Goal: Information Seeking & Learning: Check status

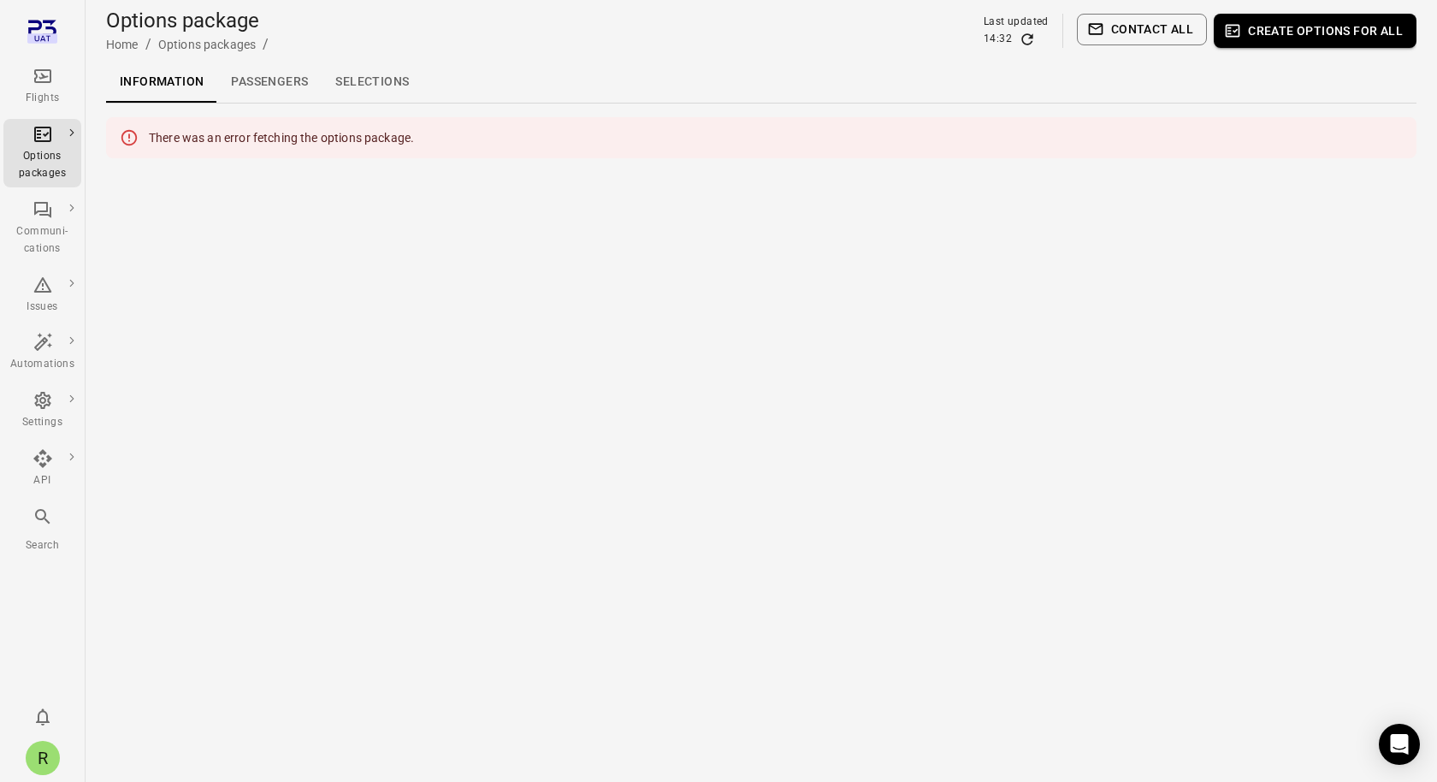
click at [37, 755] on div "R" at bounding box center [43, 758] width 34 height 34
click at [121, 754] on button "Log out" at bounding box center [131, 753] width 128 height 32
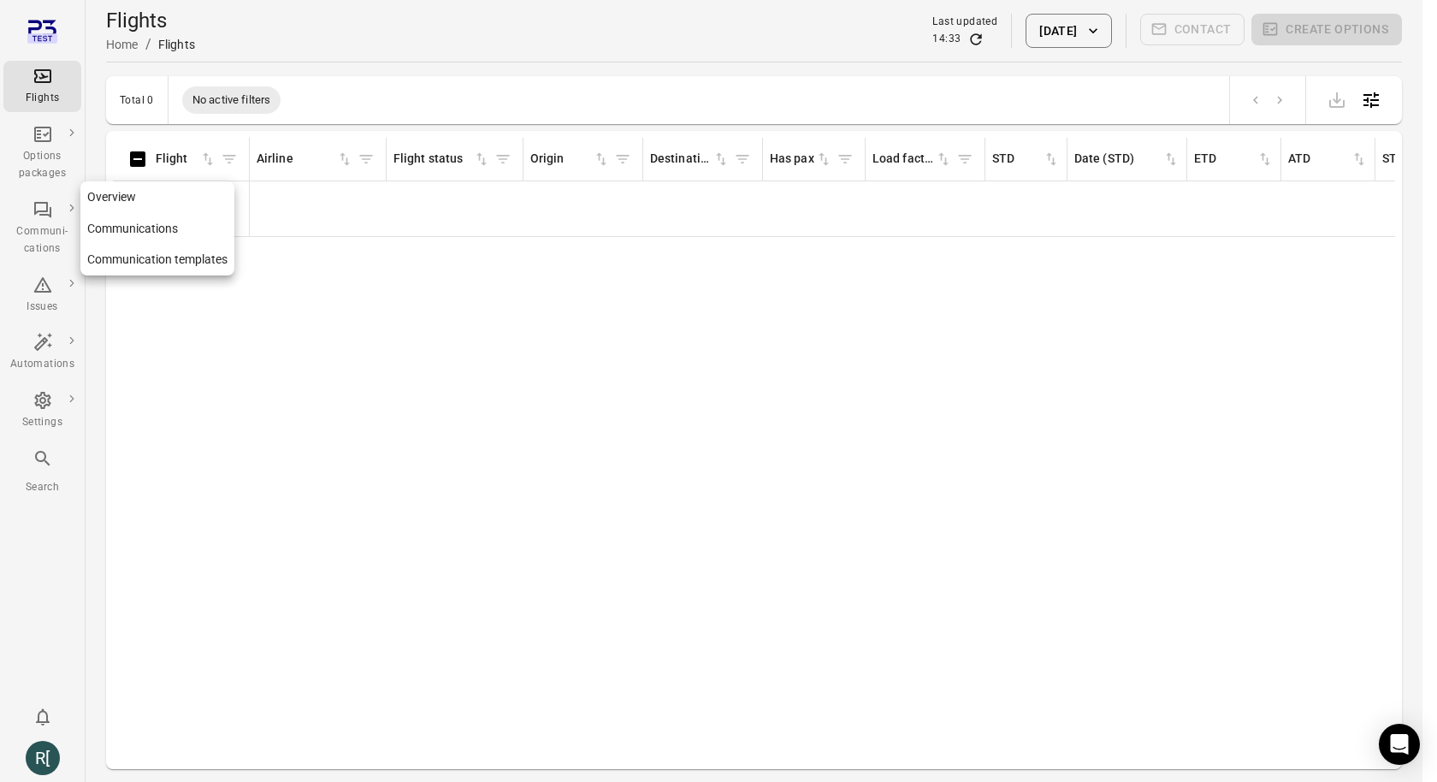
click at [34, 239] on div "Communi-cations" at bounding box center [42, 240] width 64 height 34
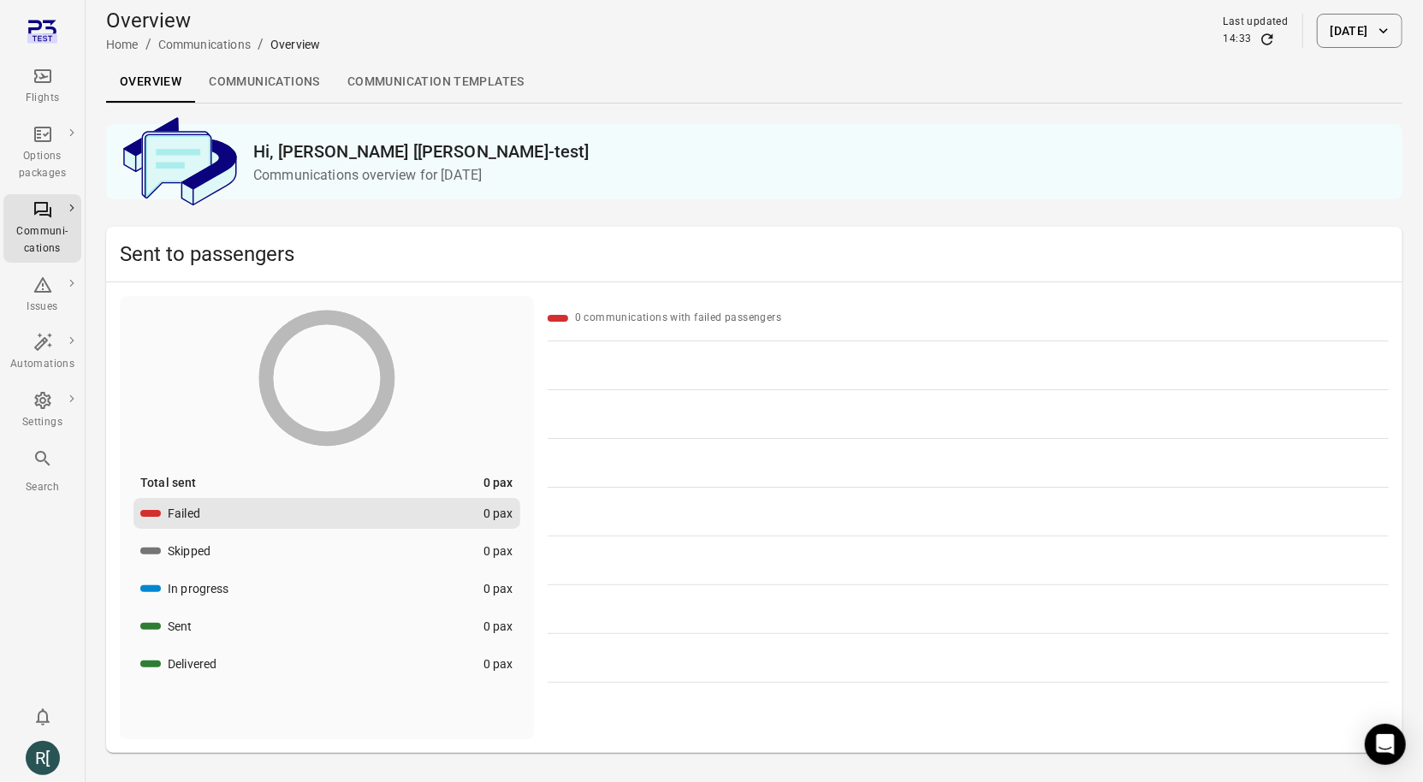
click at [246, 89] on link "Communications" at bounding box center [264, 82] width 139 height 41
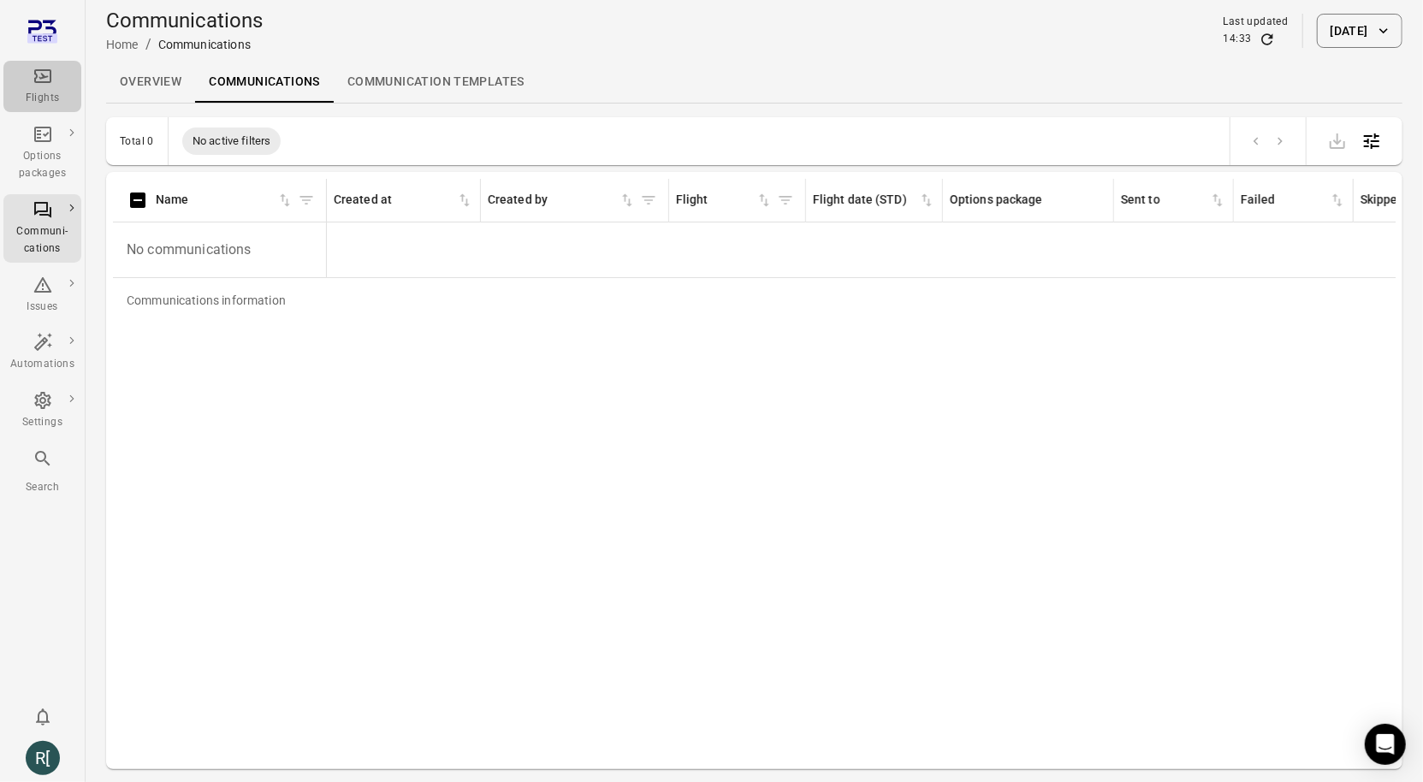
click at [26, 83] on div "Flights" at bounding box center [42, 86] width 64 height 41
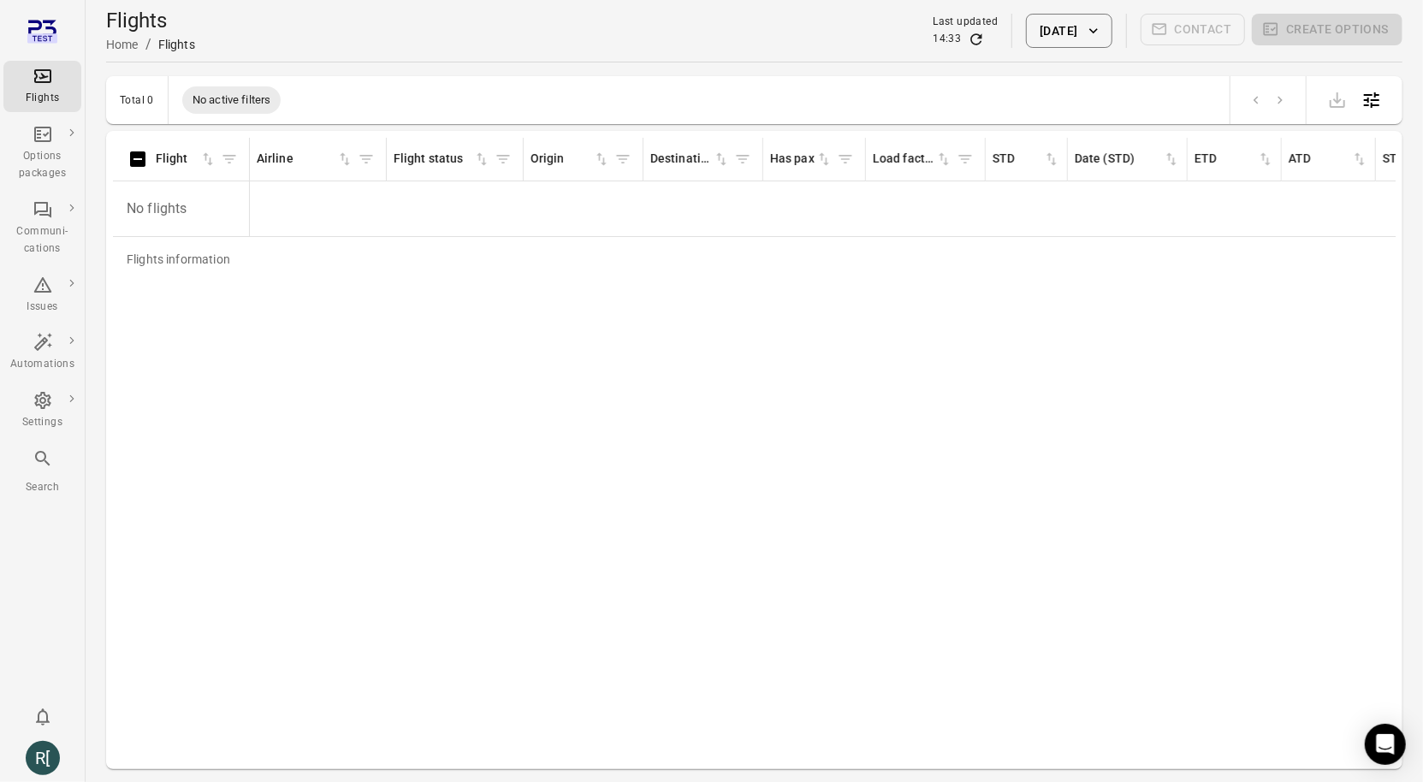
click at [1048, 21] on button "14 Oct 2025" at bounding box center [1069, 31] width 86 height 34
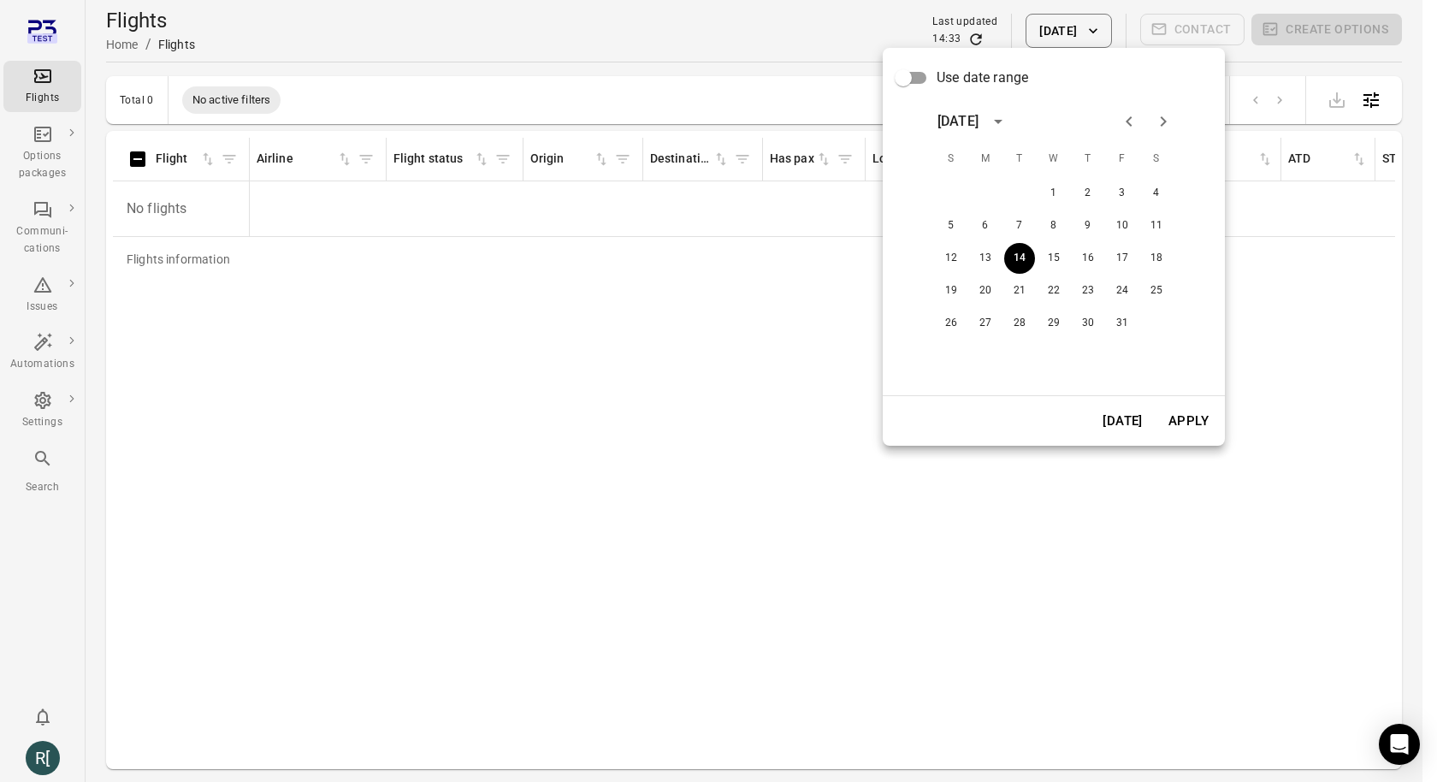
click at [979, 120] on div "October 2025" at bounding box center [958, 121] width 41 height 21
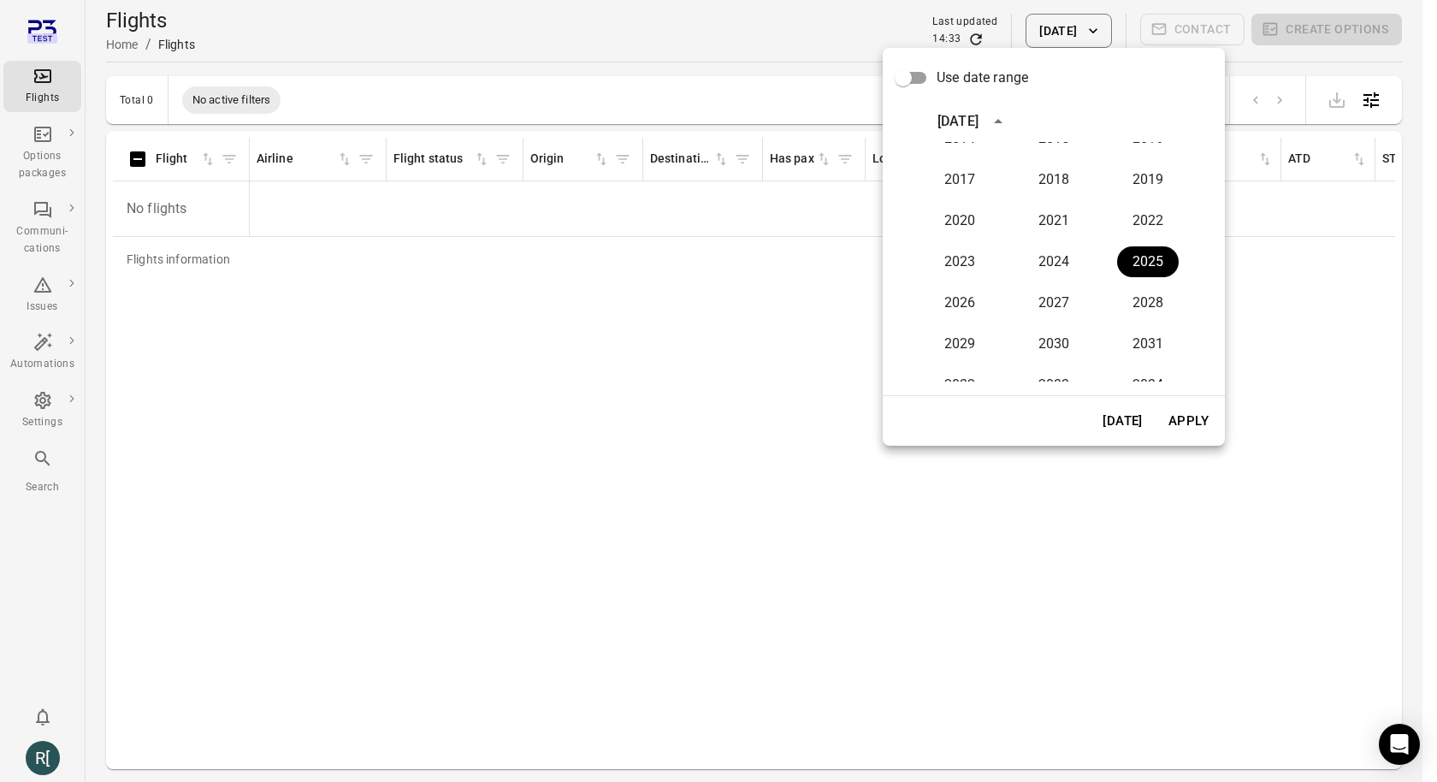
click at [979, 120] on div "October 2025" at bounding box center [958, 121] width 41 height 21
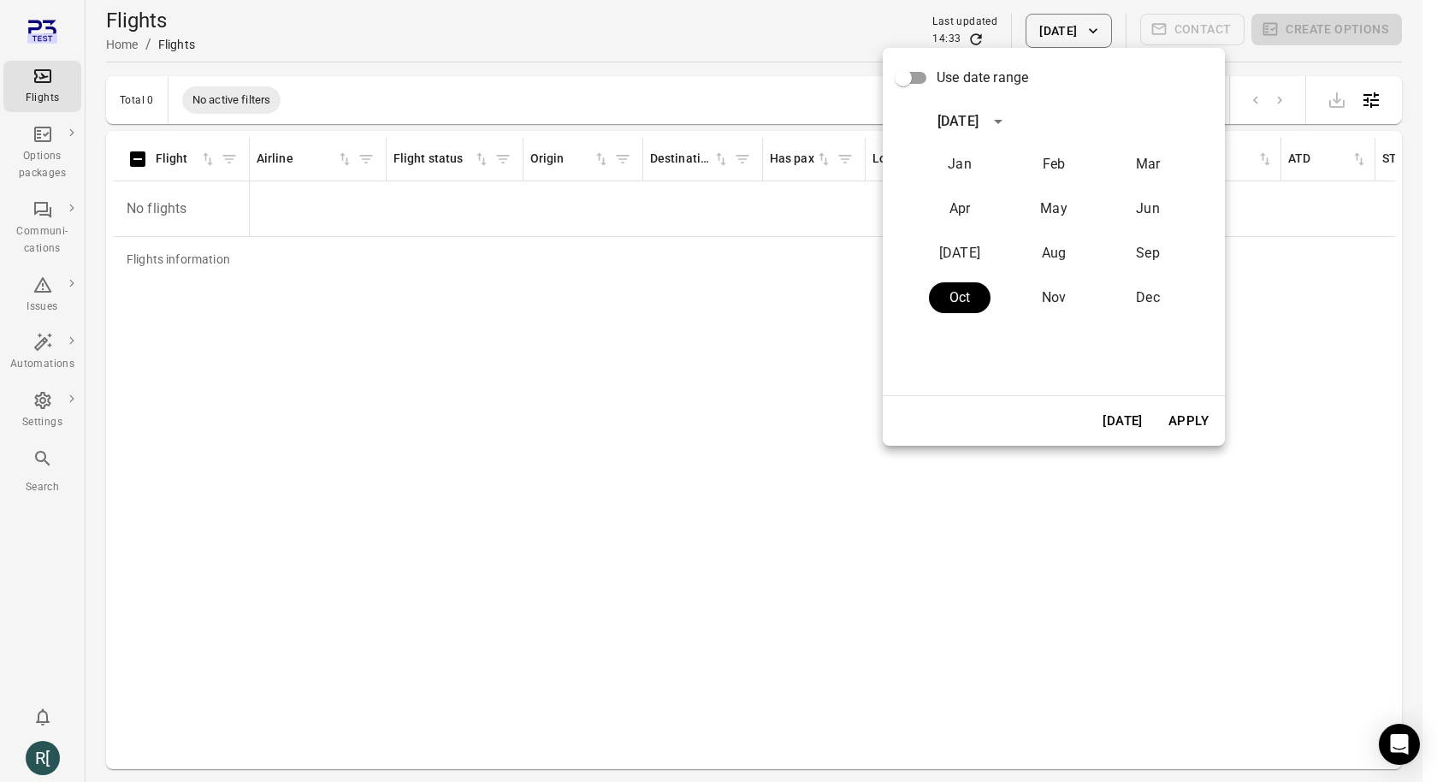
click at [998, 76] on span "Use date range" at bounding box center [983, 78] width 92 height 21
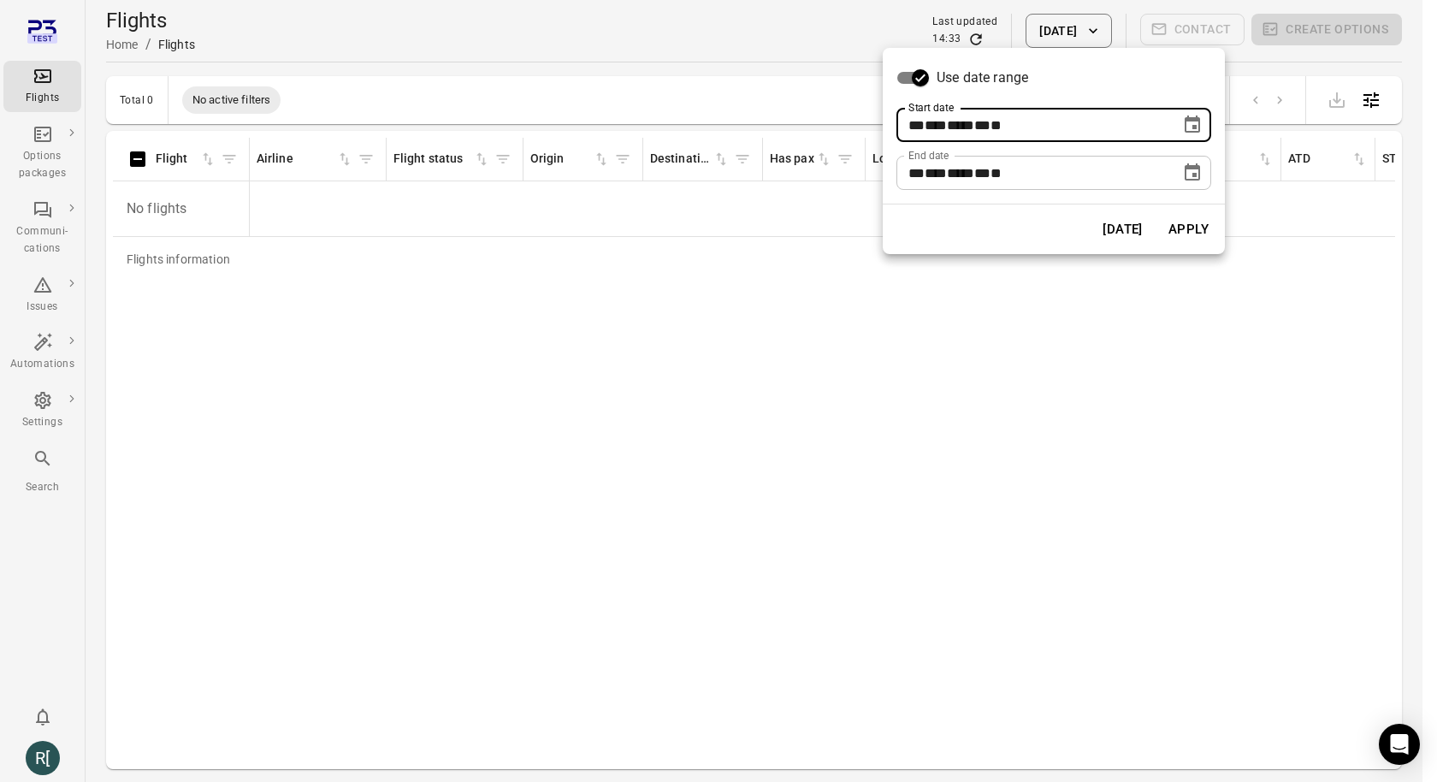
click at [933, 129] on span "***" at bounding box center [936, 125] width 22 height 13
click at [1190, 122] on icon "Choose date, selected date is Oct 14, 2025" at bounding box center [1192, 125] width 21 height 21
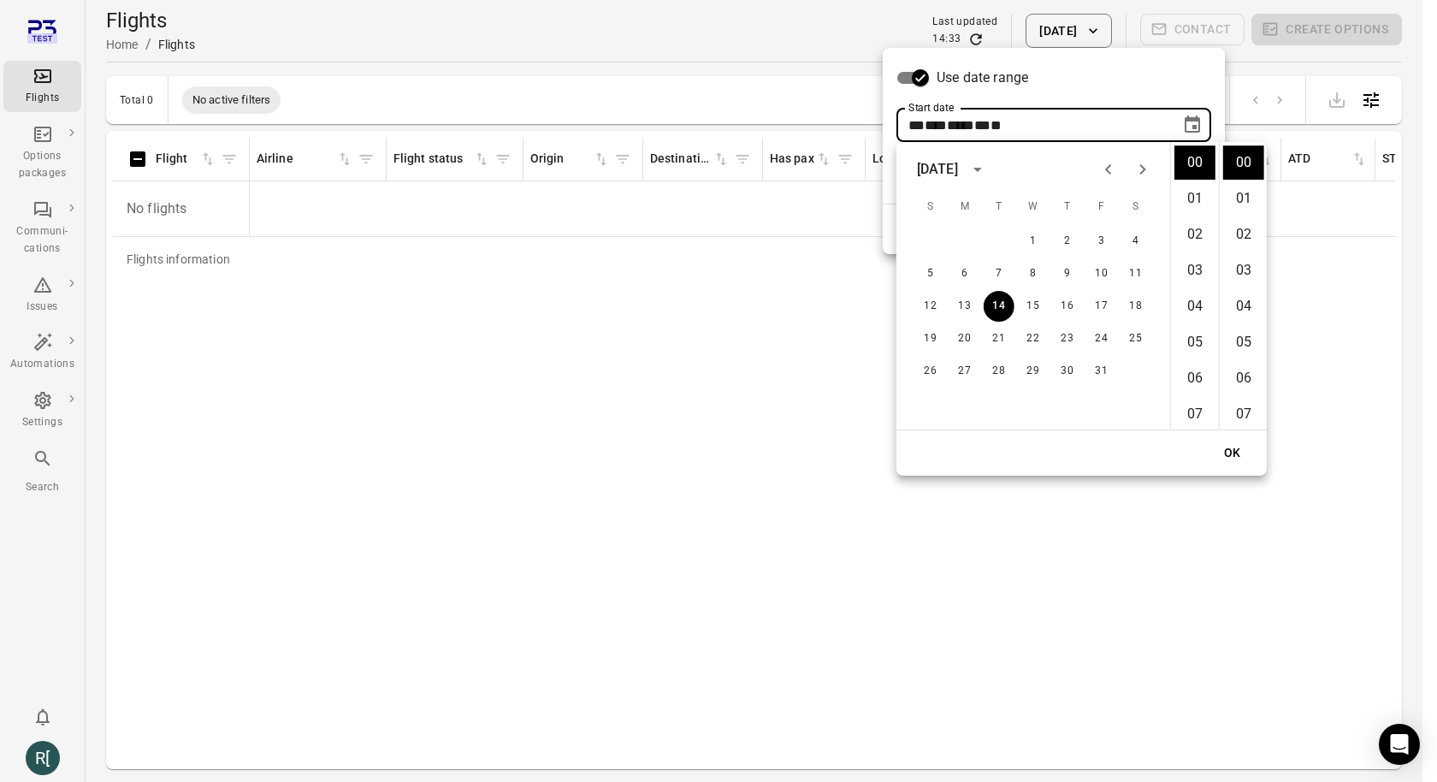
click at [958, 172] on div "October 2025" at bounding box center [937, 169] width 41 height 21
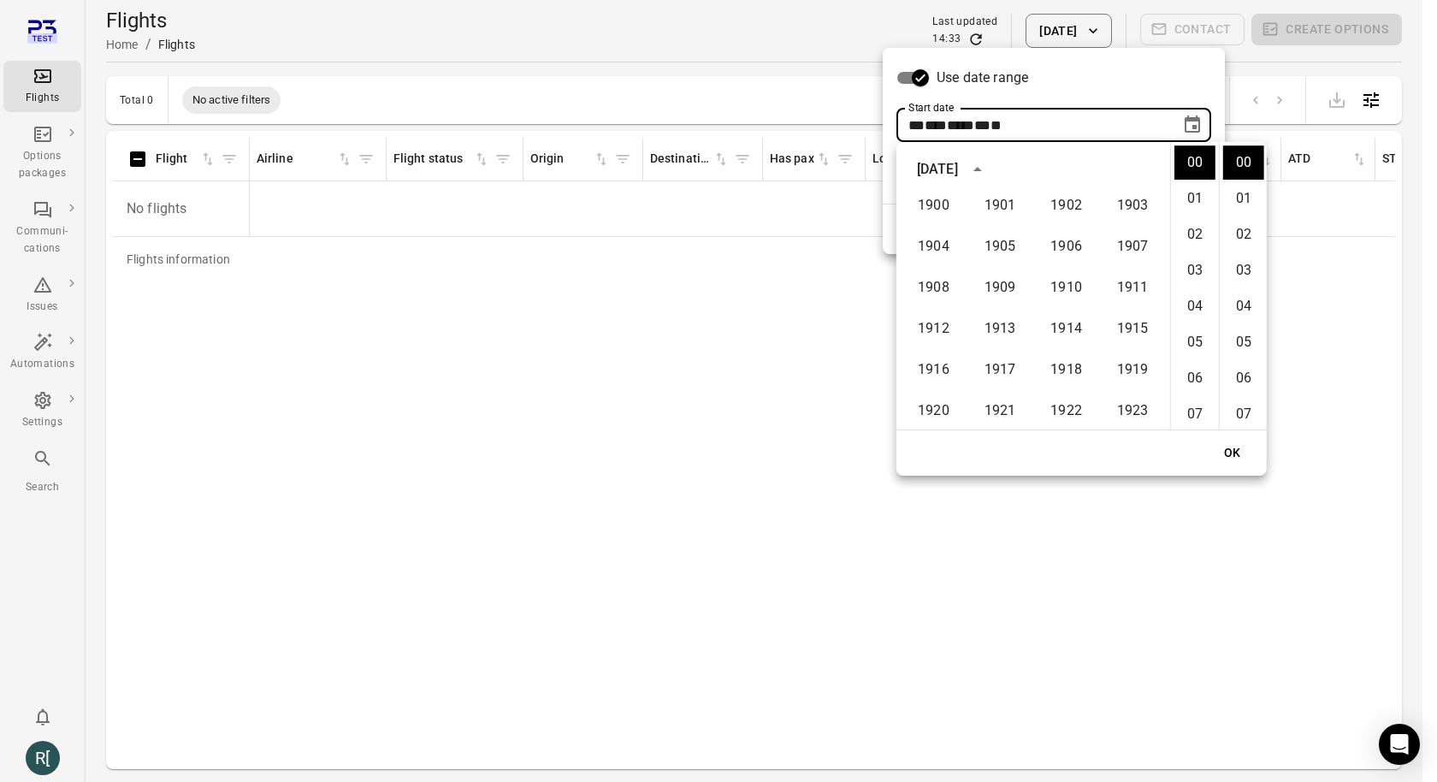
scroll to position [1169, 0]
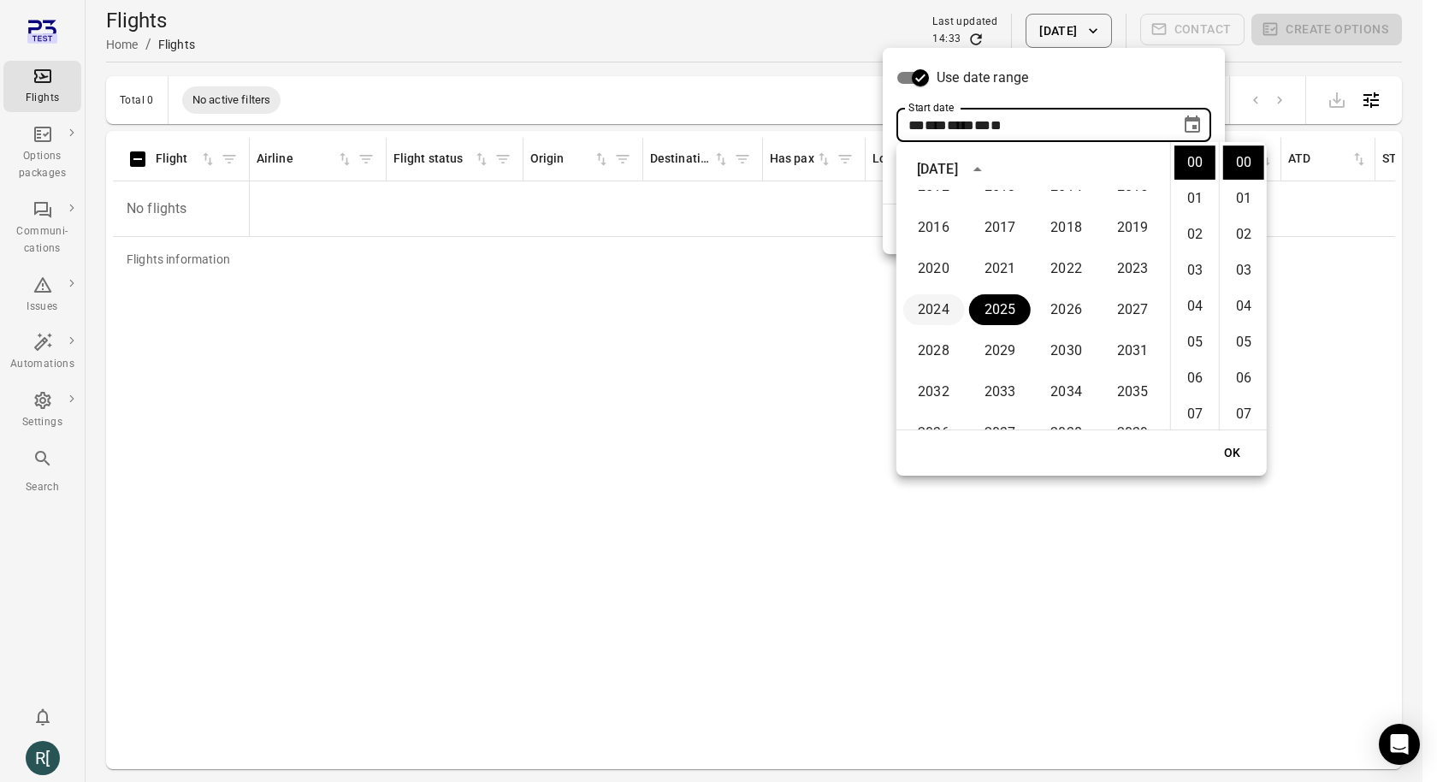
click at [940, 314] on button "2024" at bounding box center [934, 309] width 62 height 31
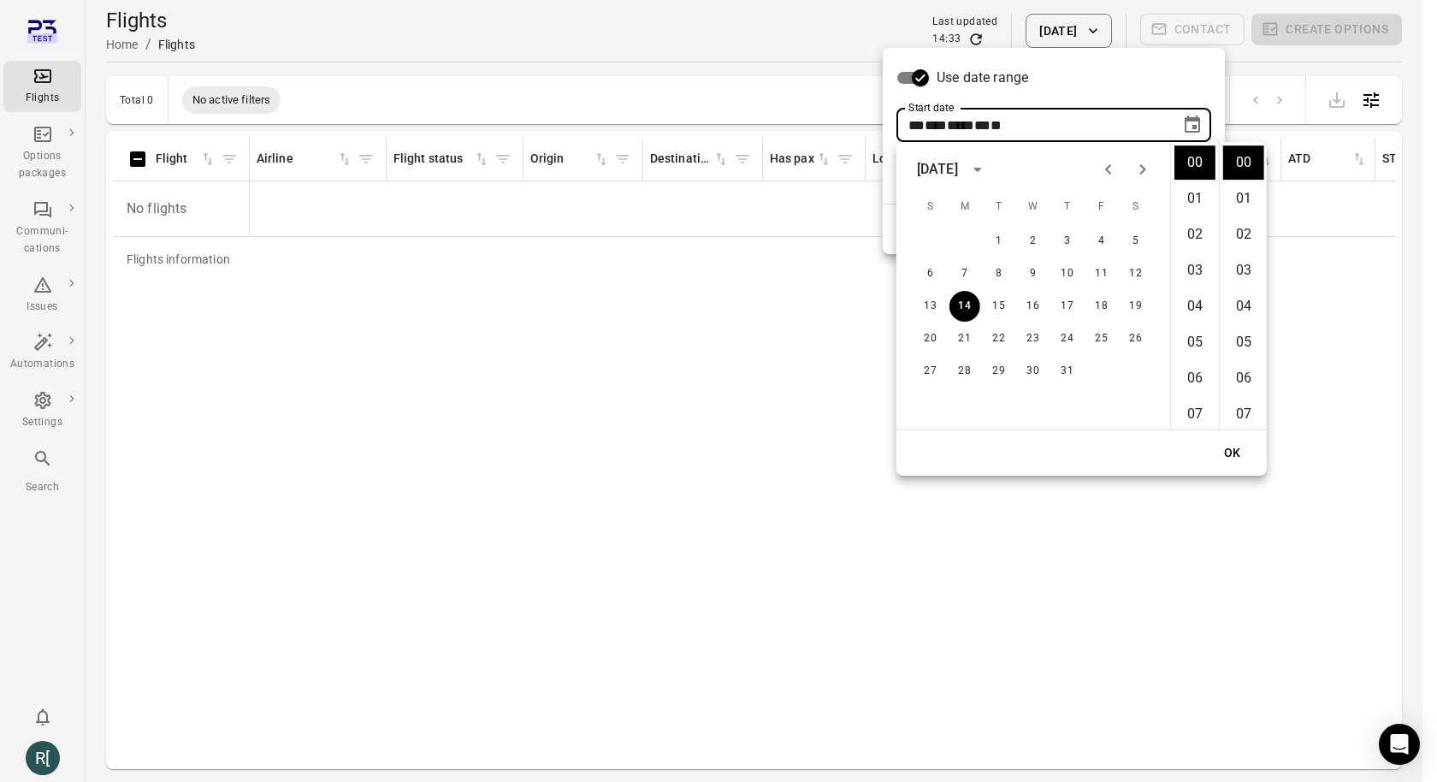
click at [958, 167] on div "October 2024" at bounding box center [937, 169] width 41 height 21
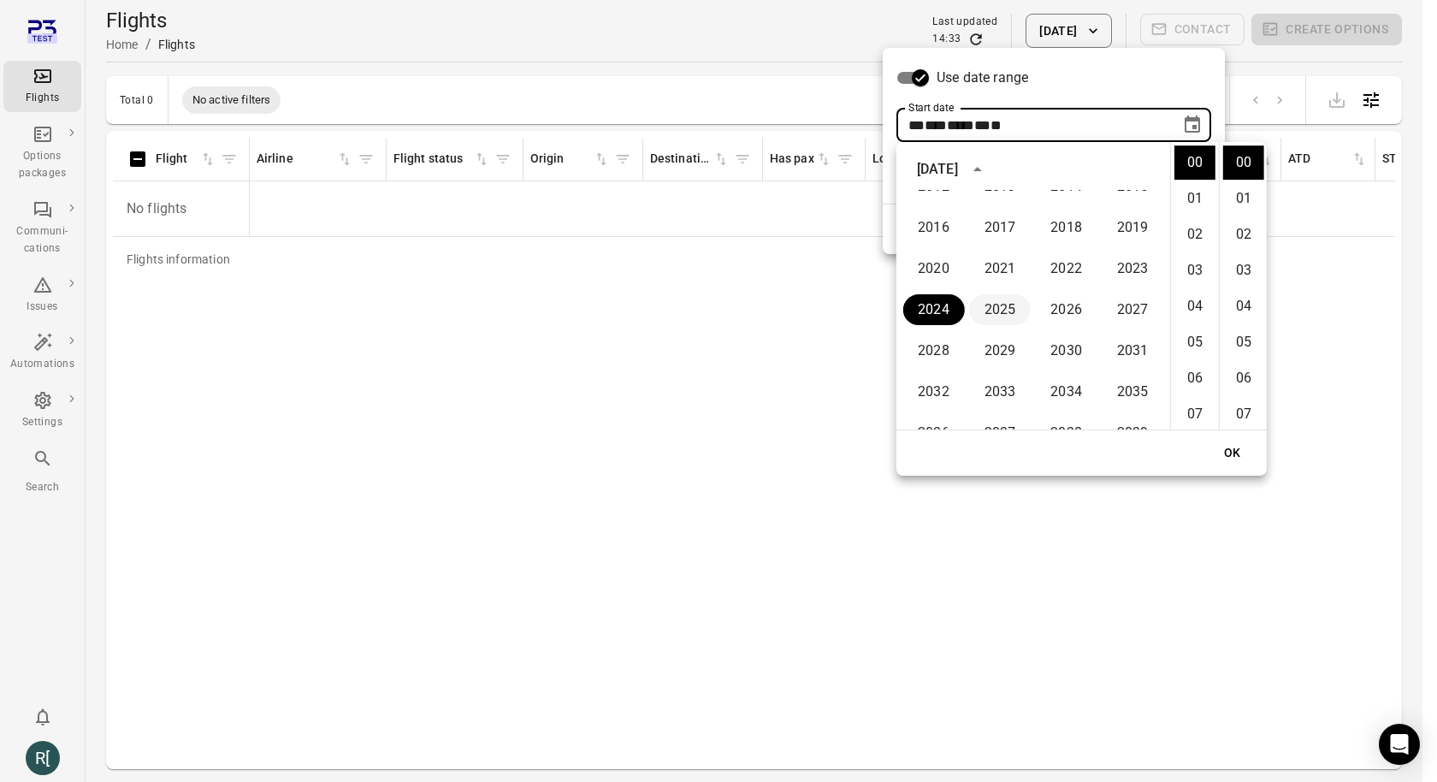
click at [997, 307] on button "2025" at bounding box center [1000, 309] width 62 height 31
type input "**********"
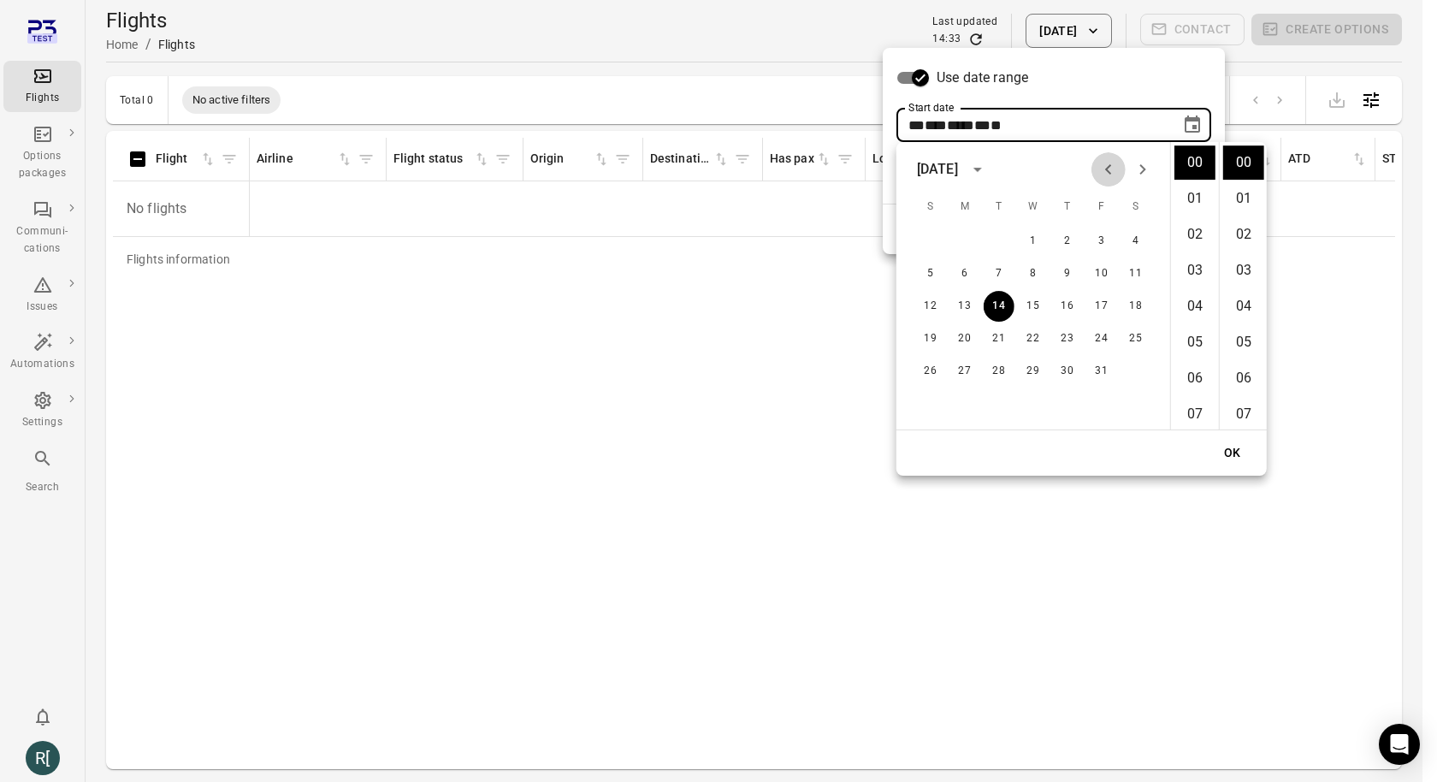
click at [1118, 169] on button "Previous month" at bounding box center [1109, 169] width 34 height 34
click at [1229, 444] on button "OK" at bounding box center [1232, 452] width 55 height 31
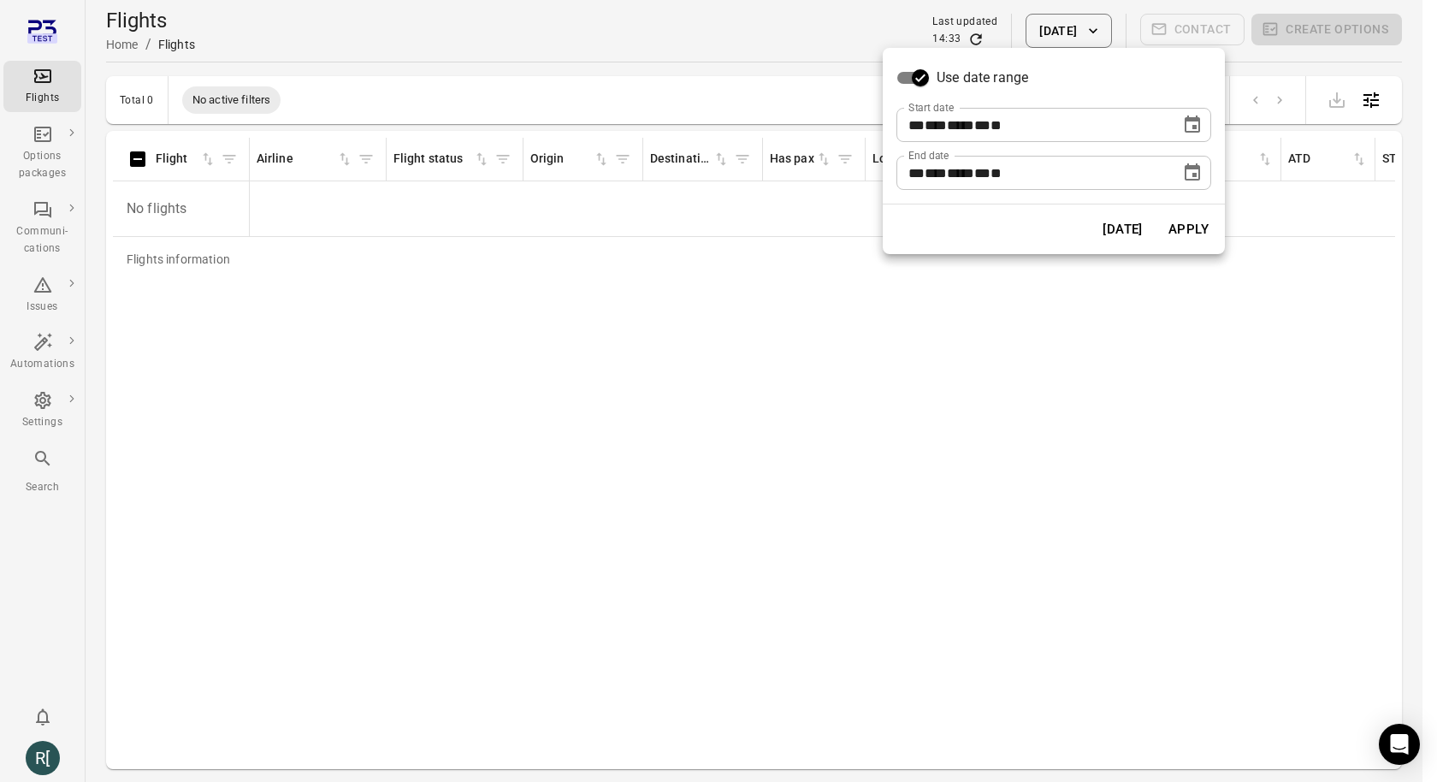
drag, startPoint x: 1187, startPoint y: 226, endPoint x: 1181, endPoint y: 246, distance: 21.4
click at [1187, 226] on button "Apply" at bounding box center [1188, 229] width 59 height 36
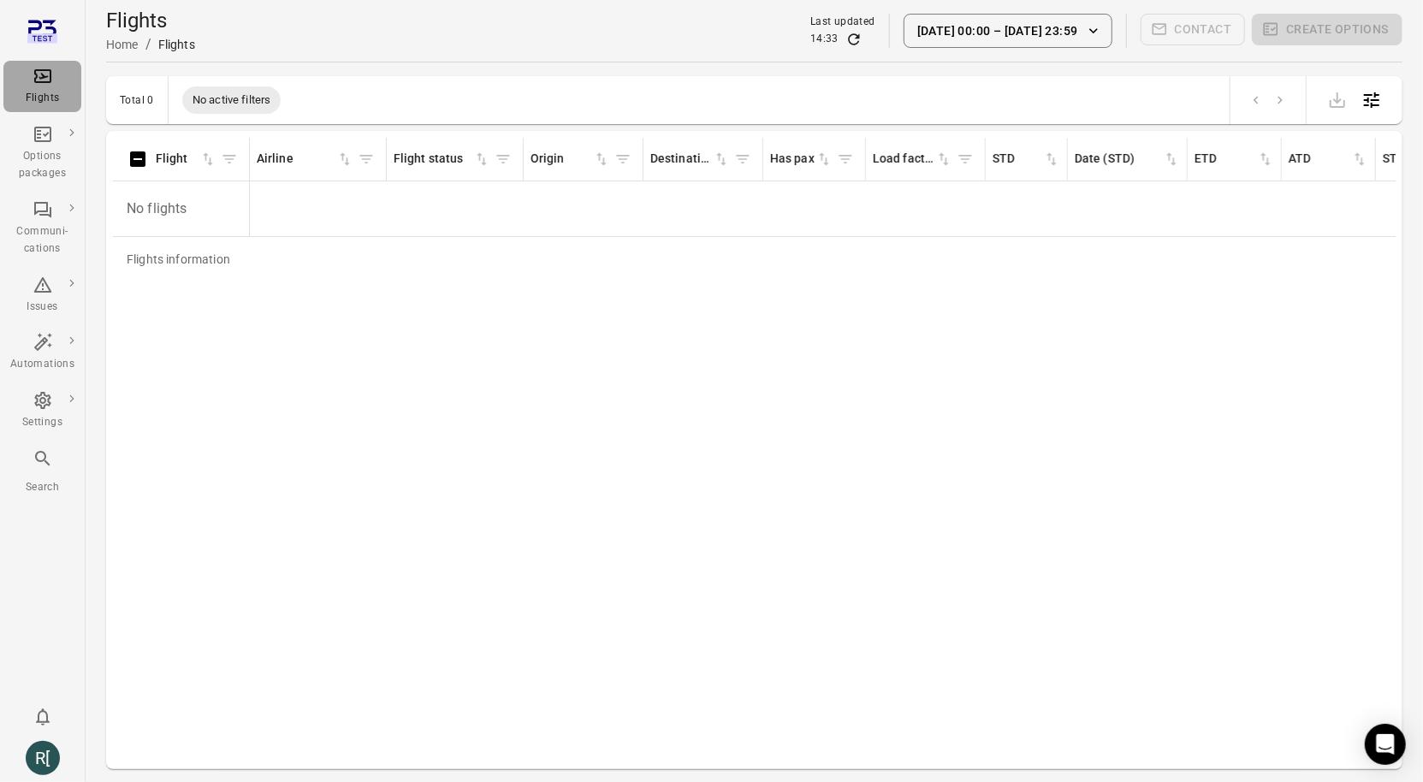
click at [36, 86] on icon "Main navigation" at bounding box center [43, 76] width 21 height 21
click at [1022, 40] on button "14 Oct 00:00 – 14 Oct 23:59" at bounding box center [1007, 31] width 209 height 34
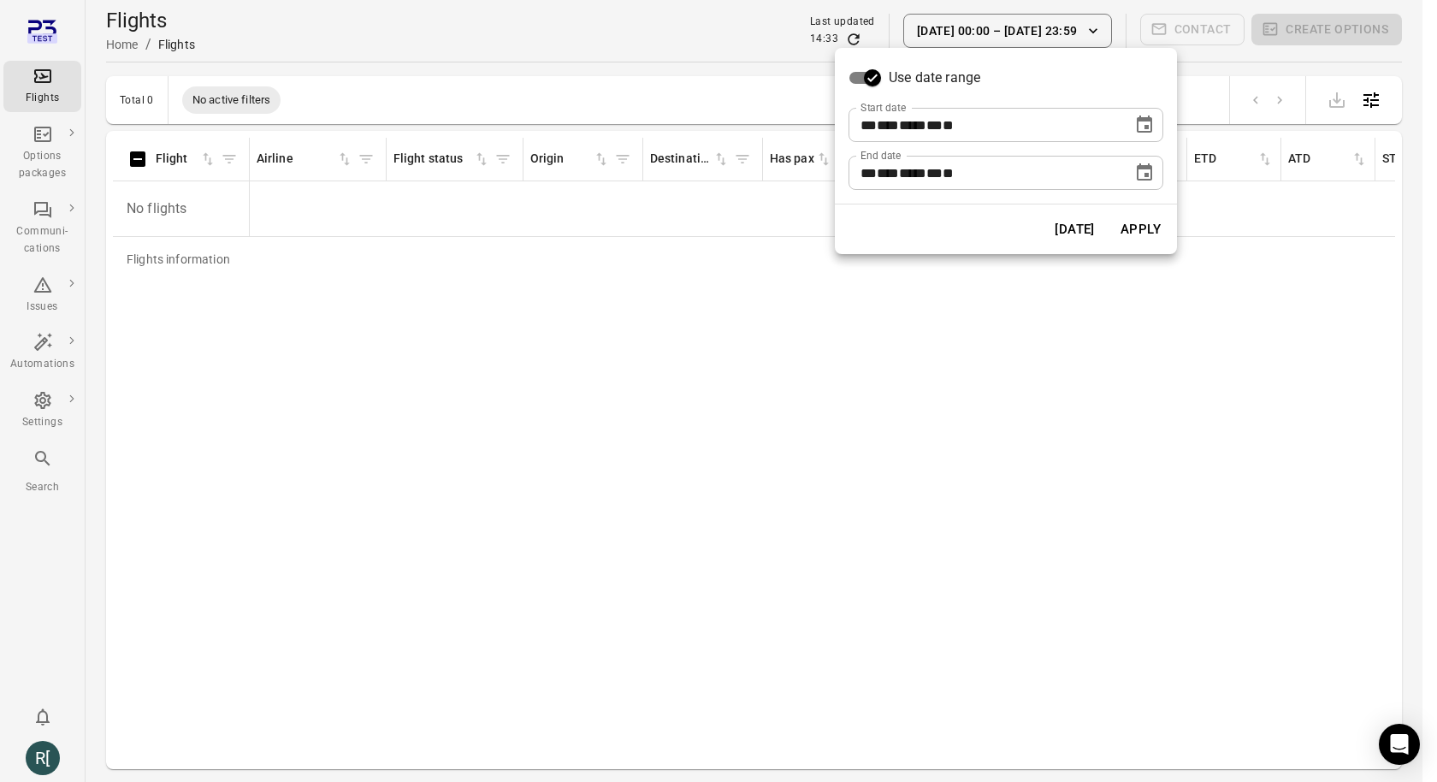
click at [954, 124] on span "**" at bounding box center [948, 125] width 11 height 13
click at [1177, 132] on div at bounding box center [718, 391] width 1437 height 782
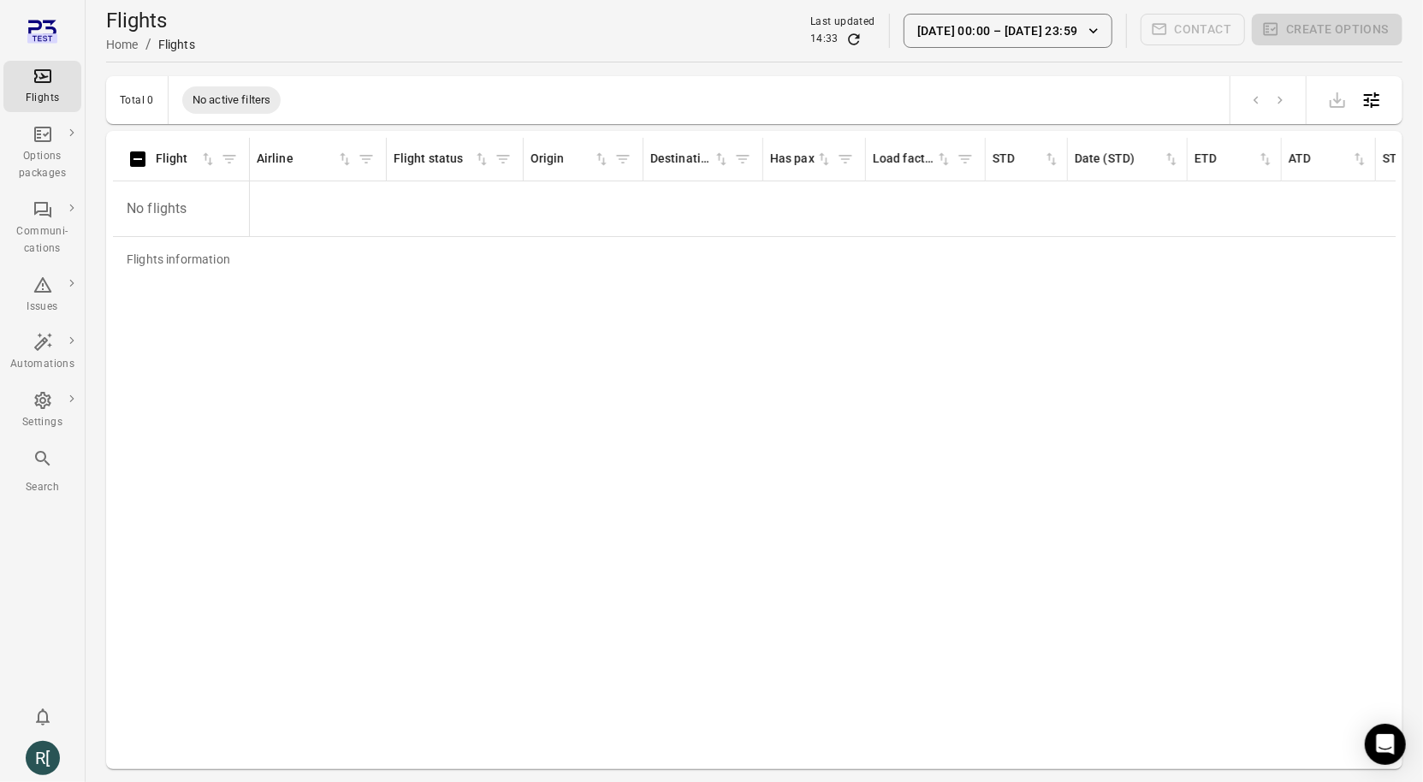
click at [1042, 28] on button "14 Oct 00:00 – 14 Oct 23:59" at bounding box center [1007, 31] width 209 height 34
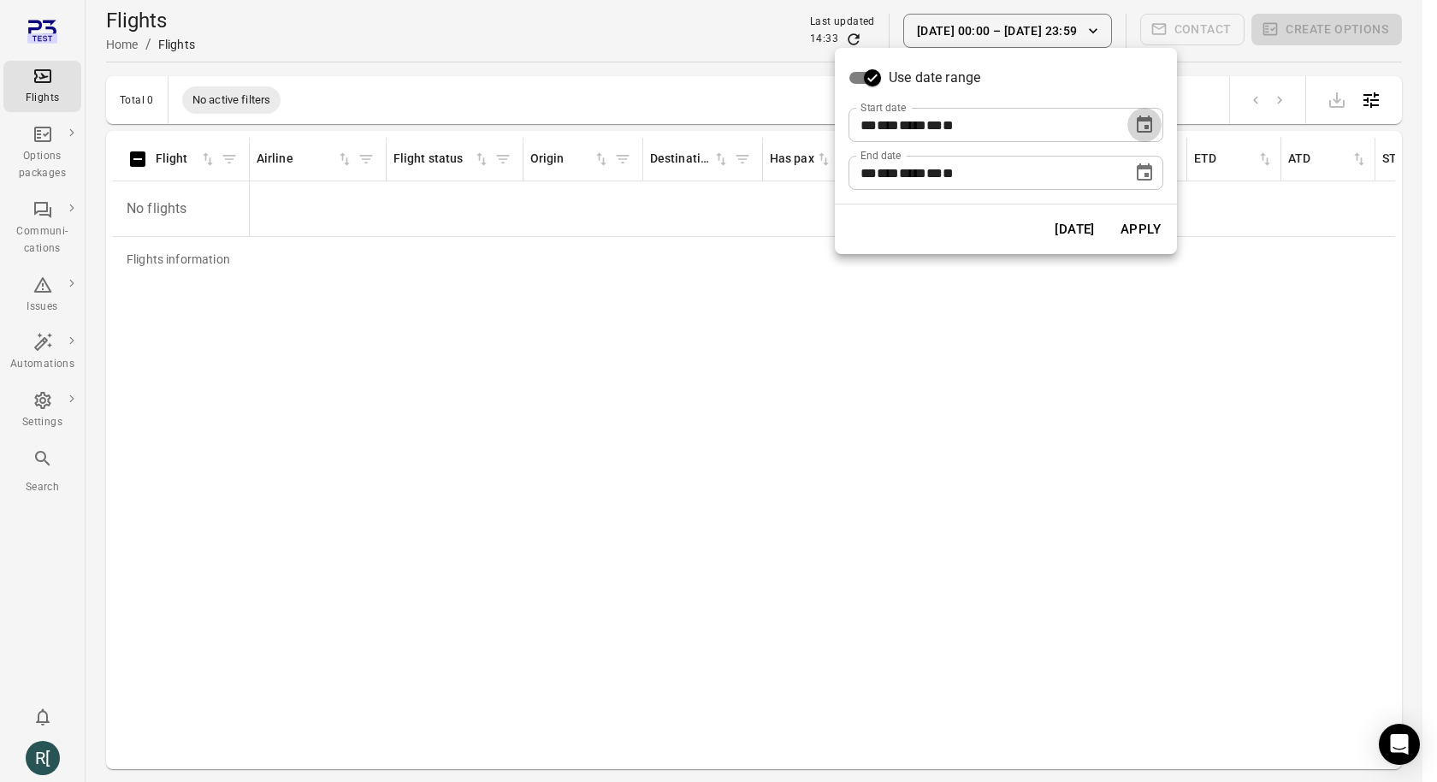
click at [1145, 132] on icon "Choose date, selected date is Oct 14, 2025" at bounding box center [1144, 123] width 15 height 17
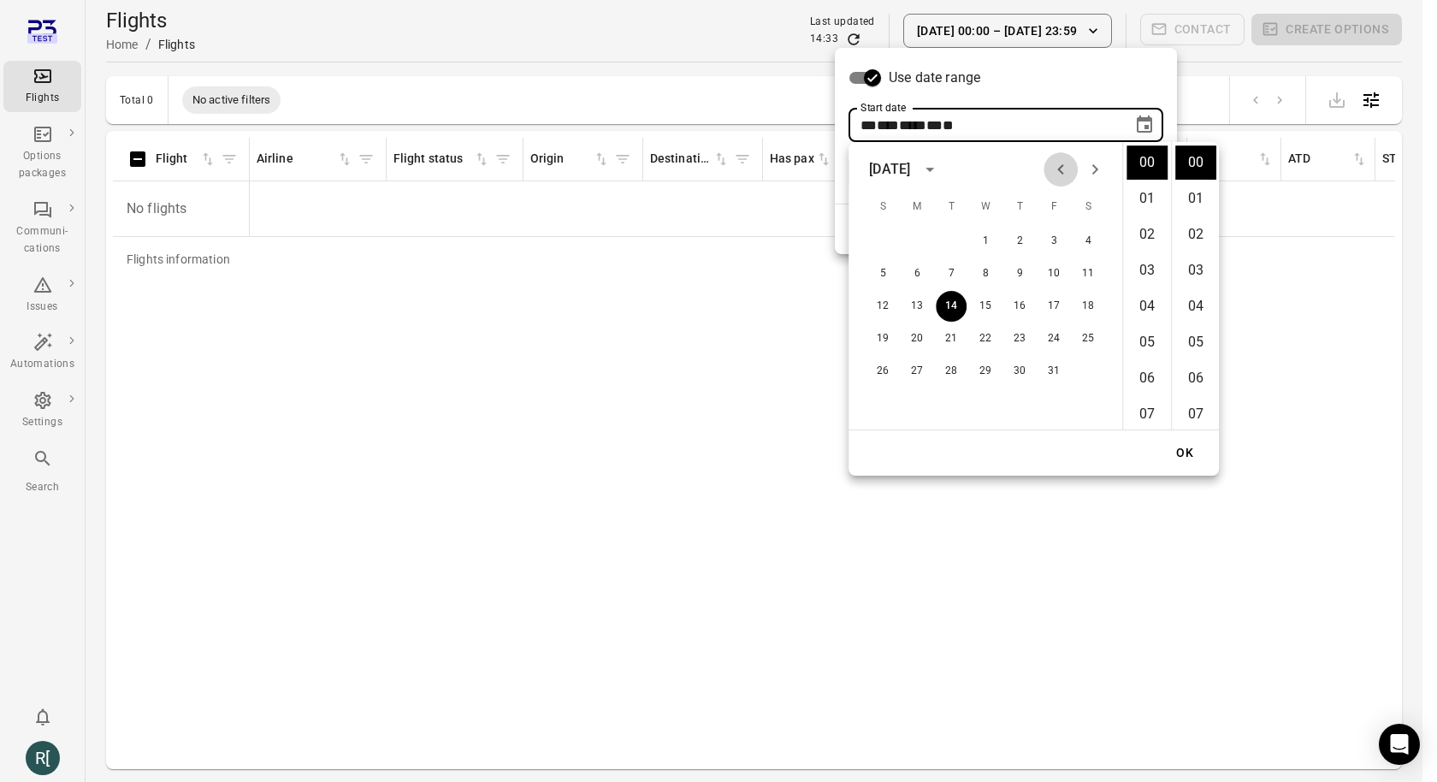
click at [1064, 169] on icon "Previous month" at bounding box center [1061, 169] width 21 height 21
click at [915, 241] on button "1" at bounding box center [917, 241] width 31 height 31
type input "**********"
click at [1184, 447] on button "OK" at bounding box center [1185, 452] width 55 height 31
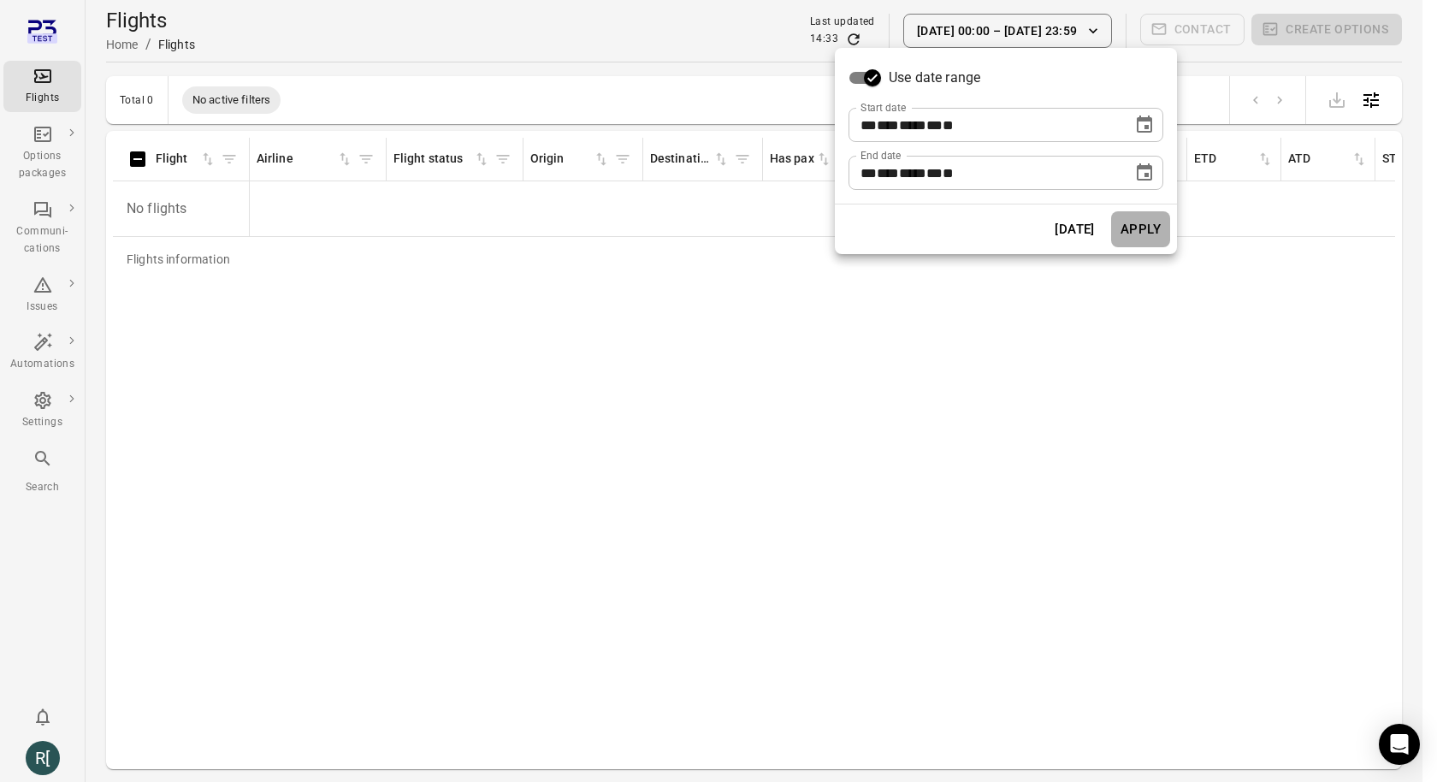
click at [1154, 225] on button "Apply" at bounding box center [1140, 229] width 59 height 36
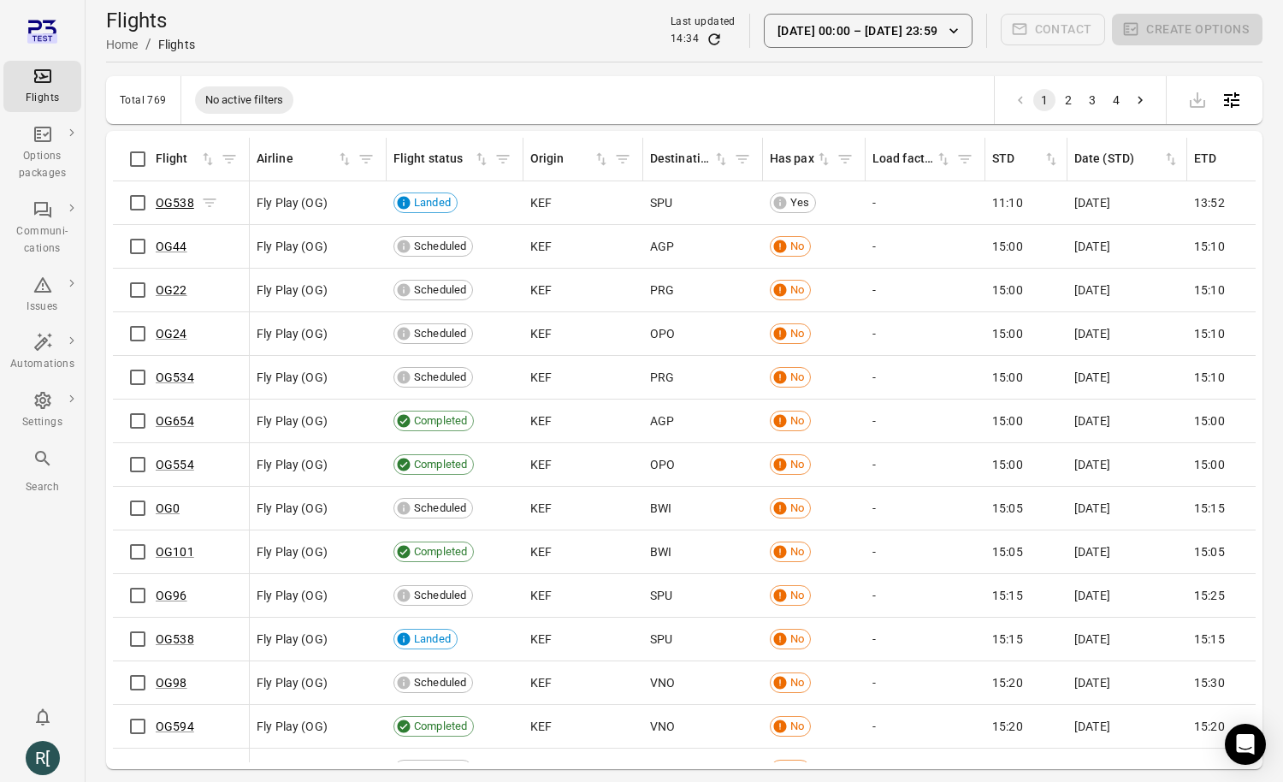
click at [184, 202] on link "OG538" at bounding box center [175, 203] width 38 height 14
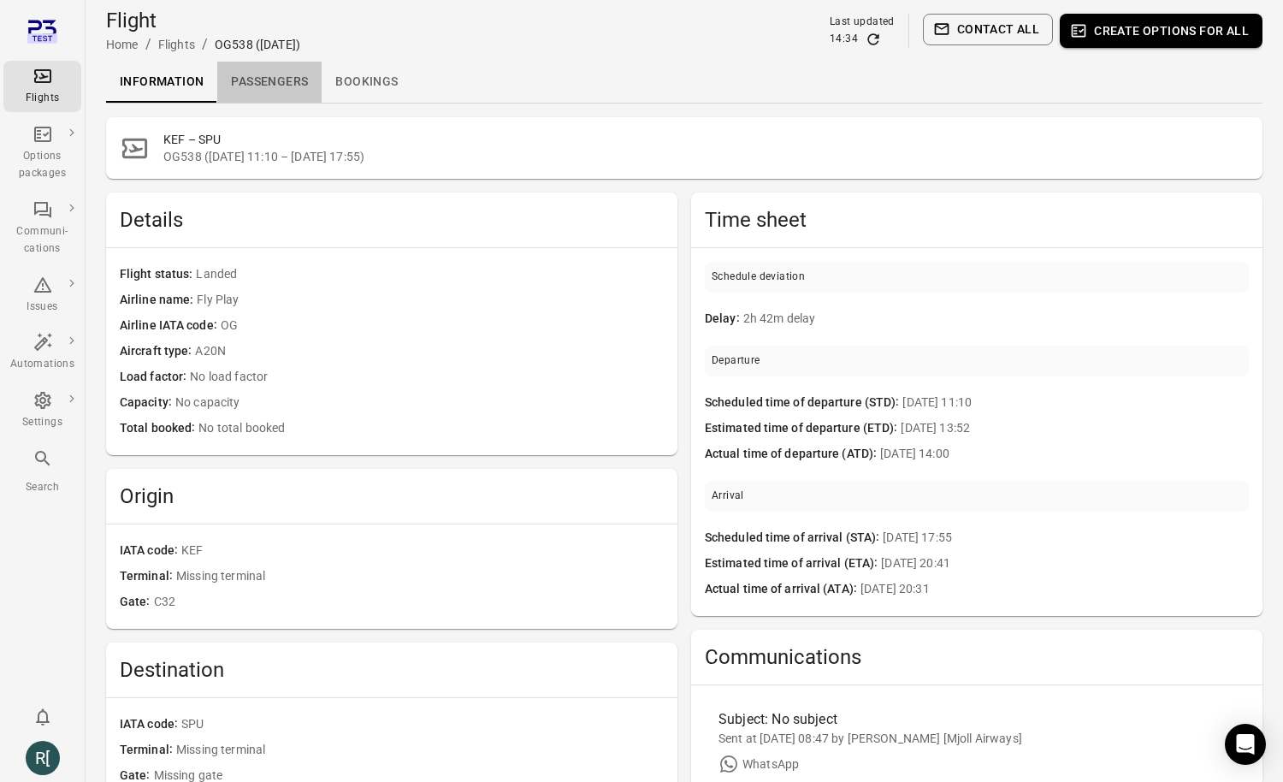
click at [260, 82] on link "Passengers" at bounding box center [269, 82] width 104 height 41
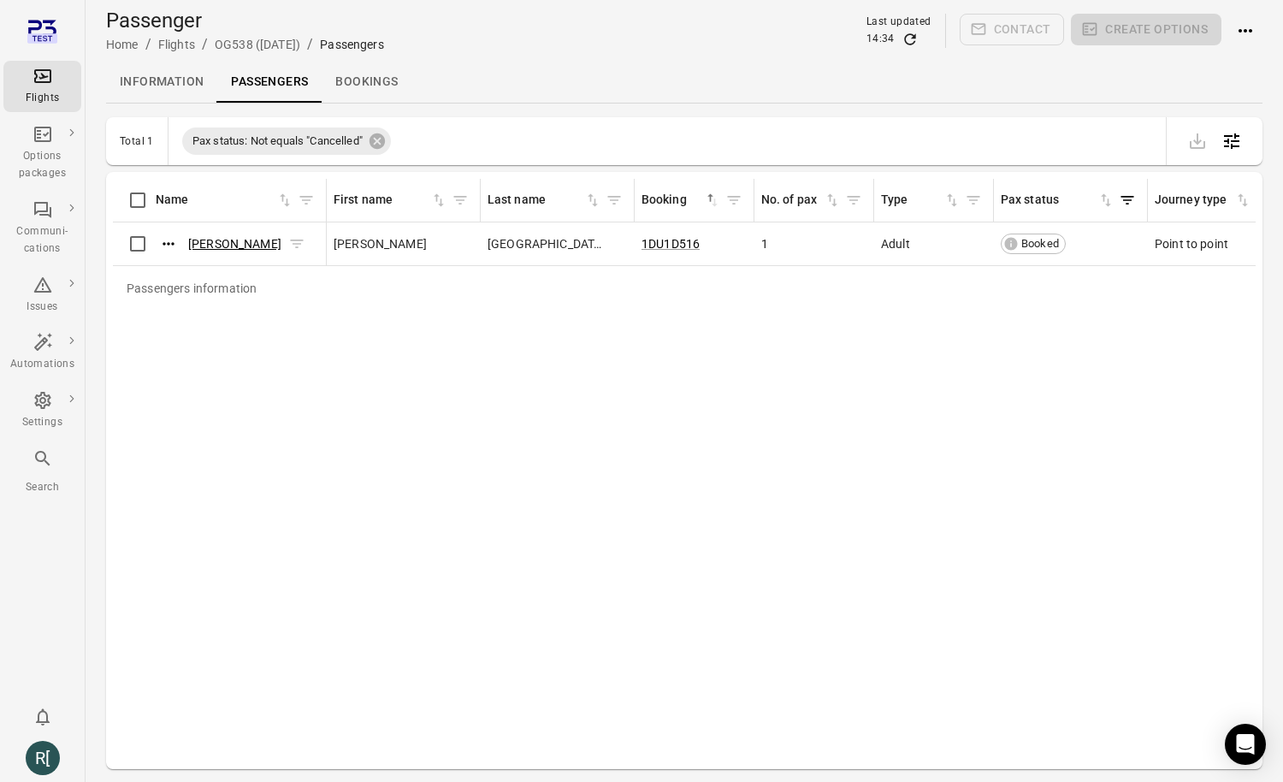
click at [230, 240] on link "Nathaniel Valencia" at bounding box center [234, 244] width 93 height 14
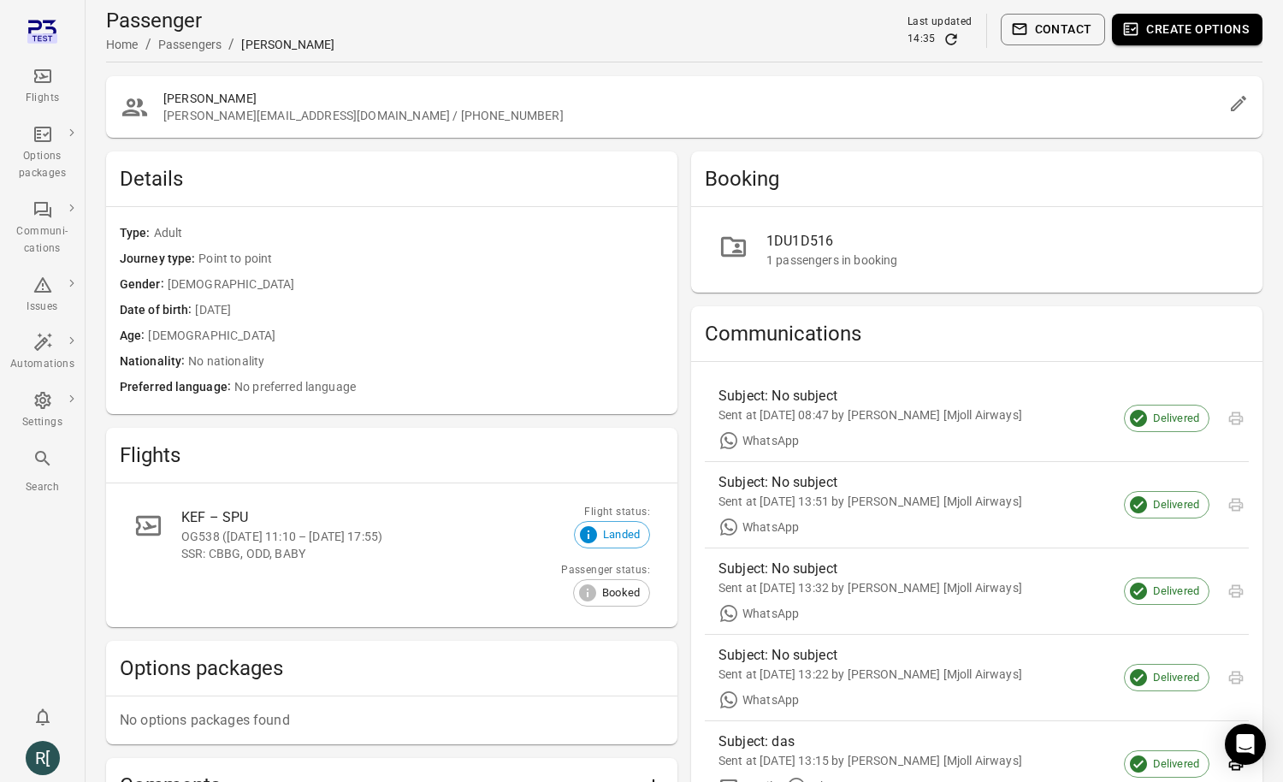
click at [48, 88] on div "Flights" at bounding box center [42, 86] width 64 height 41
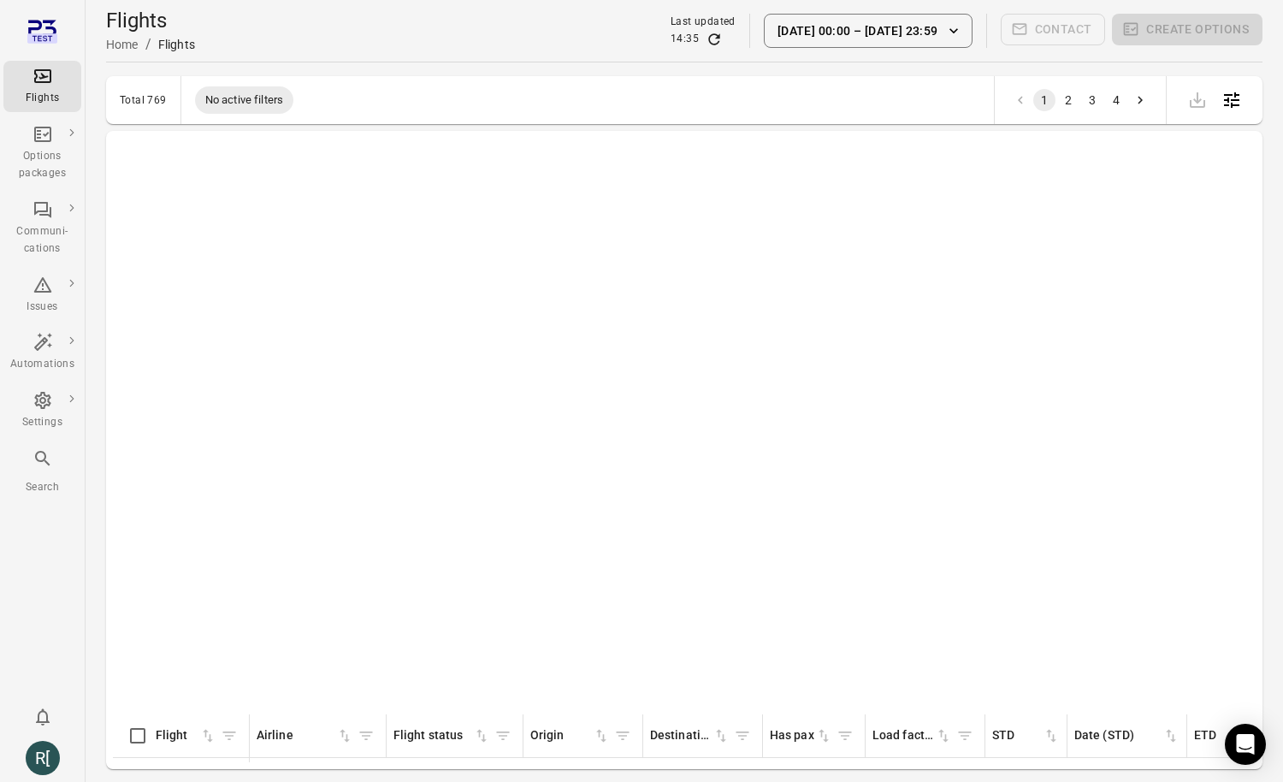
scroll to position [886, 0]
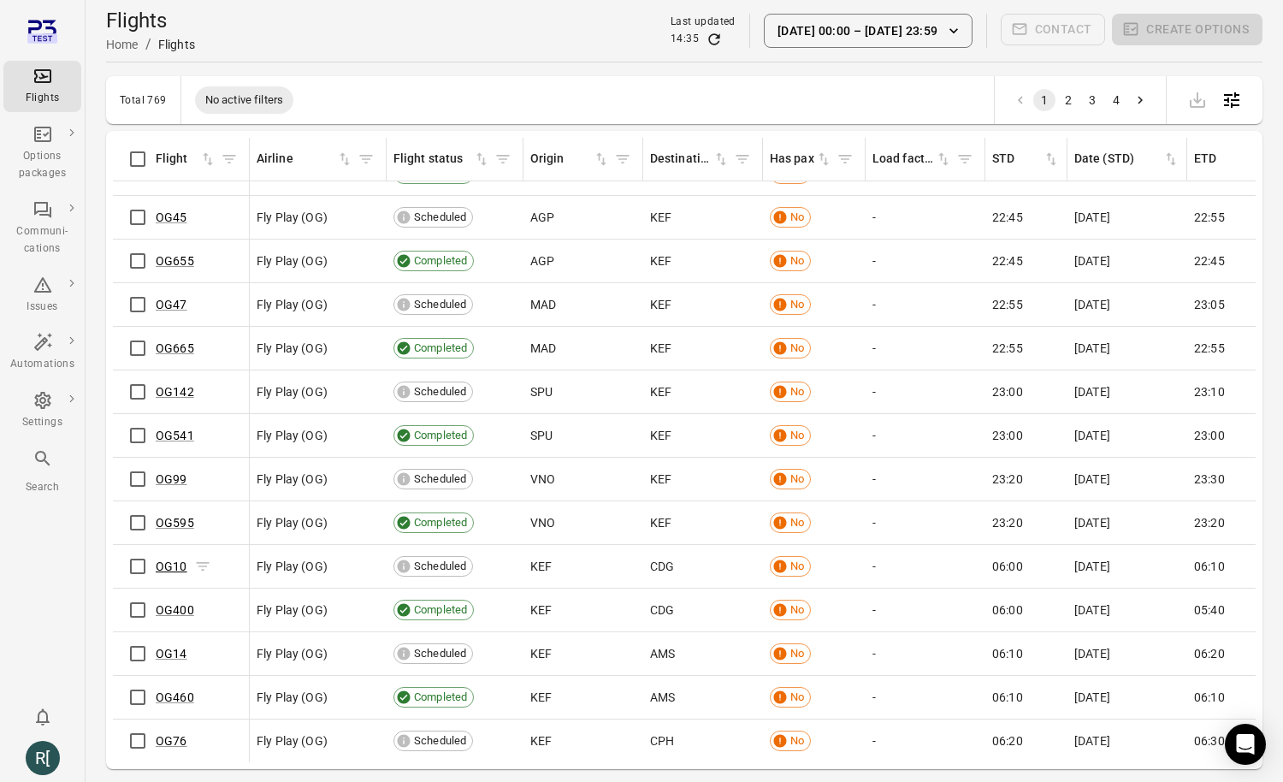
click at [175, 565] on link "OG10" at bounding box center [172, 567] width 32 height 14
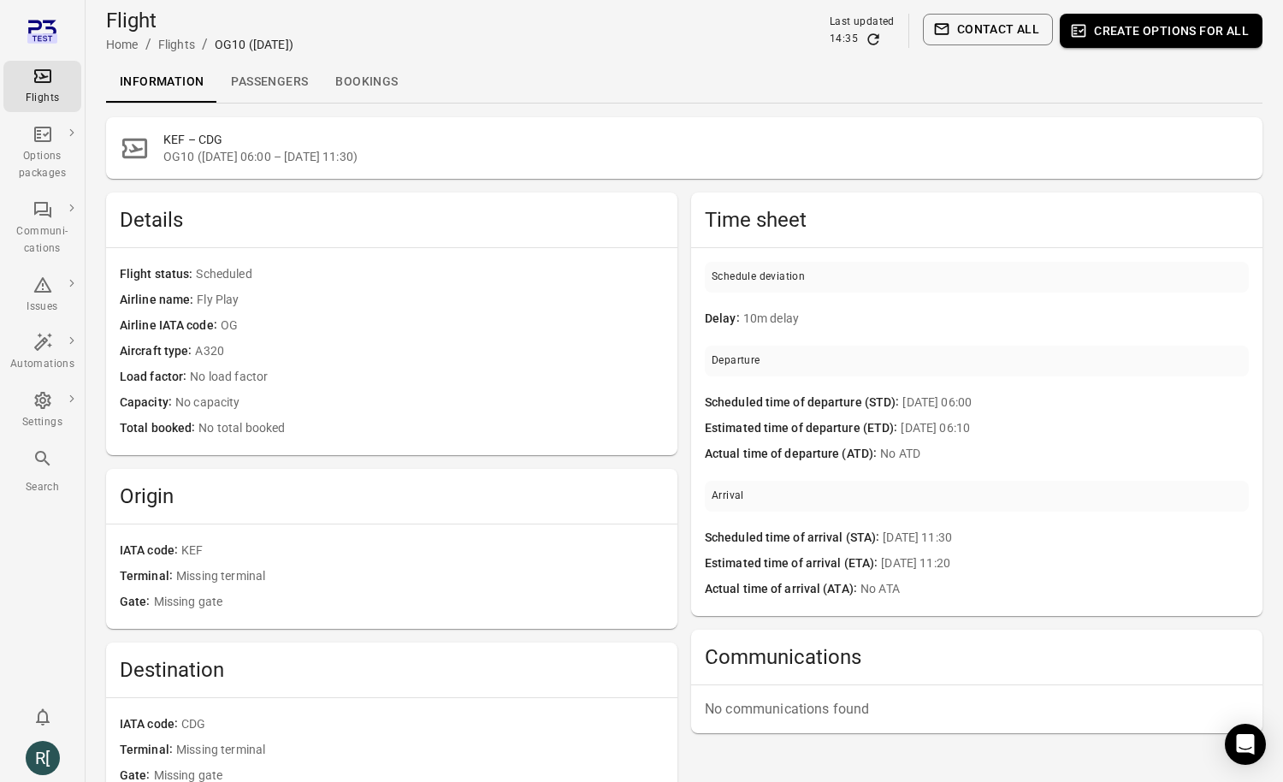
click at [50, 94] on div "Flights" at bounding box center [42, 98] width 64 height 17
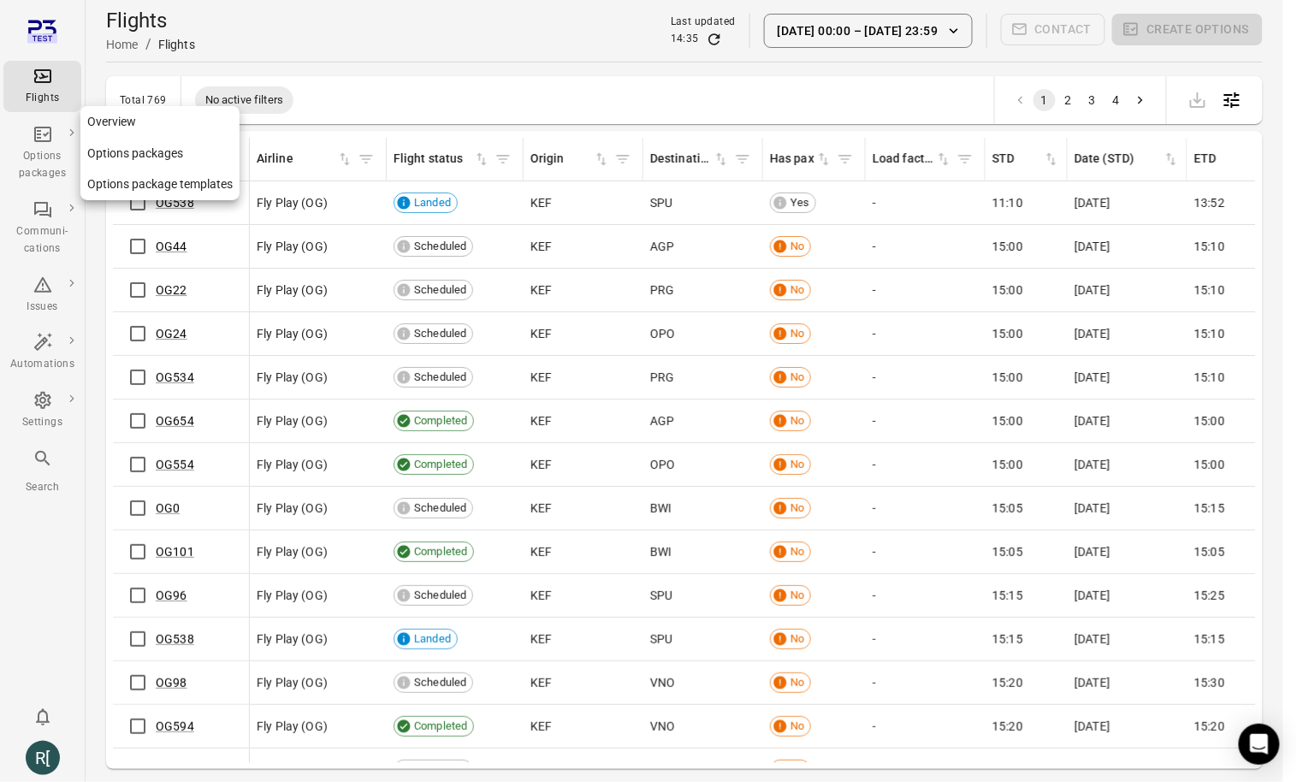
click at [50, 170] on div "Options packages" at bounding box center [42, 165] width 64 height 34
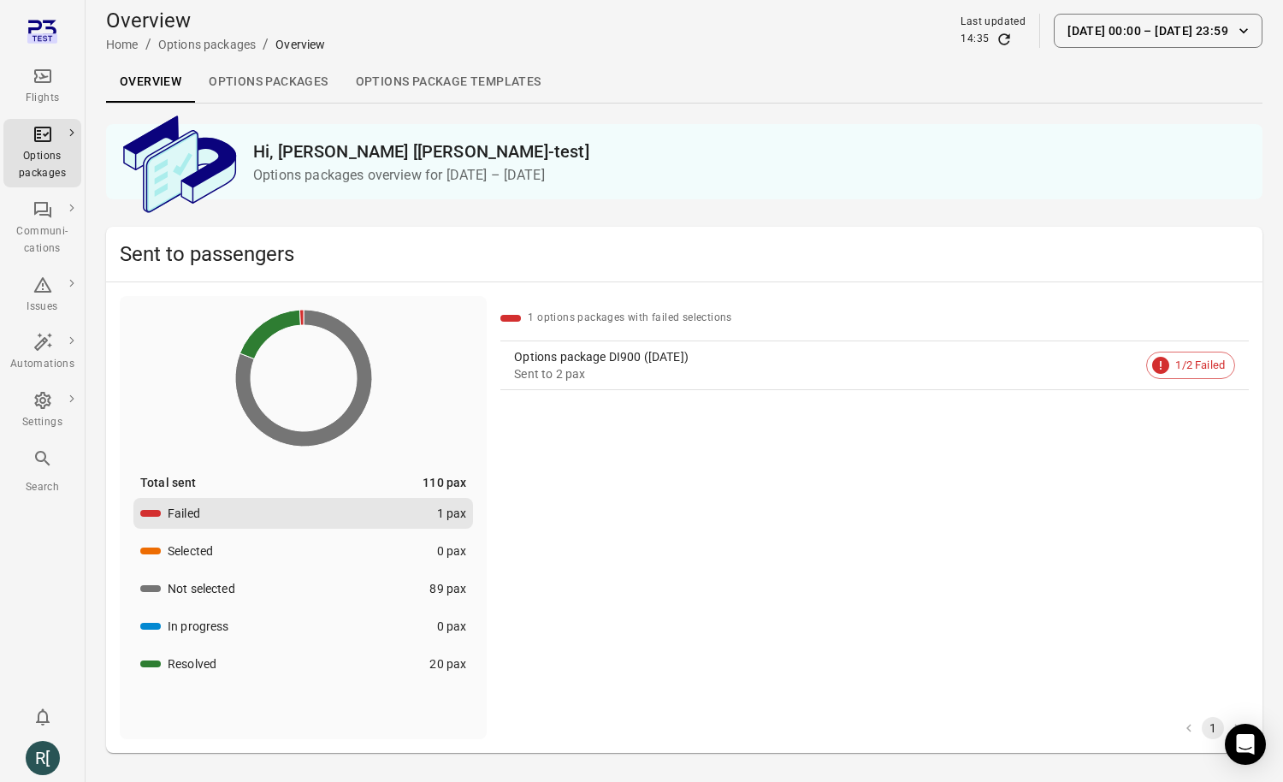
click at [293, 80] on link "Options packages" at bounding box center [268, 82] width 146 height 41
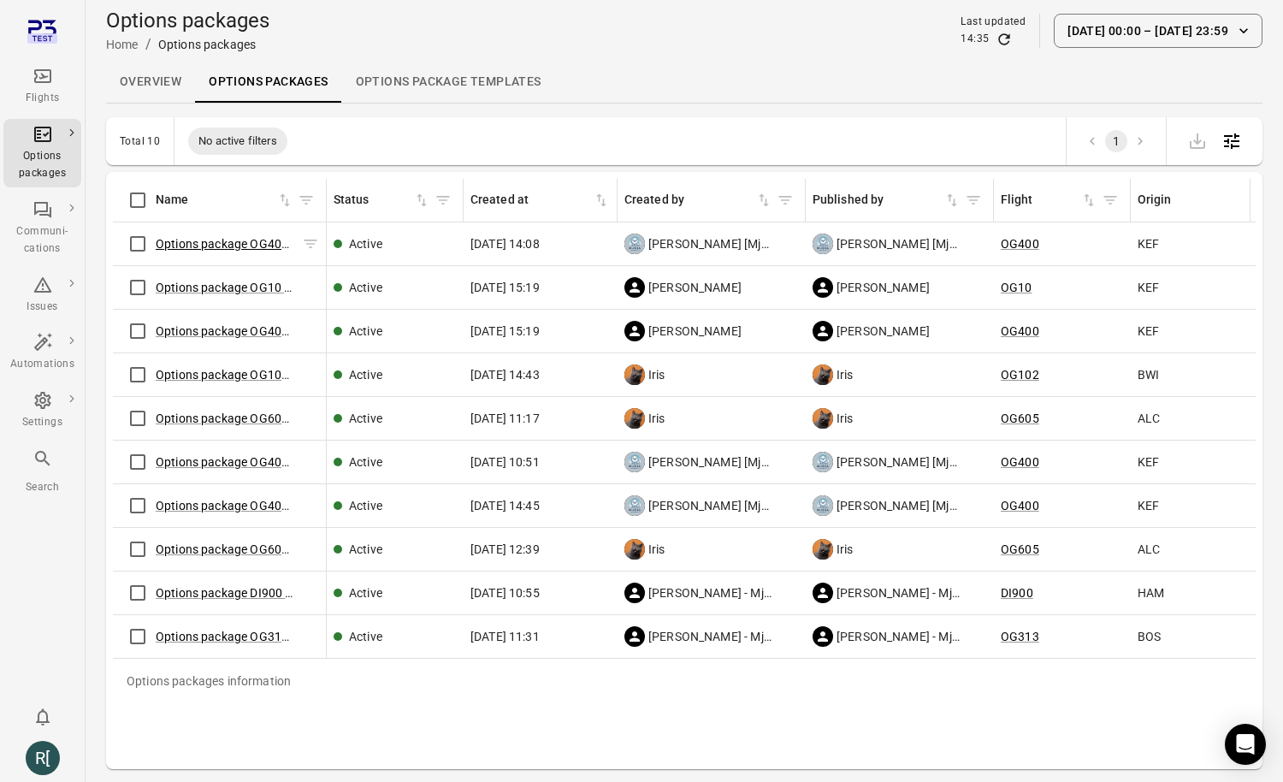
click at [208, 243] on link "Options package OG400 (9 Oct)" at bounding box center [246, 244] width 181 height 14
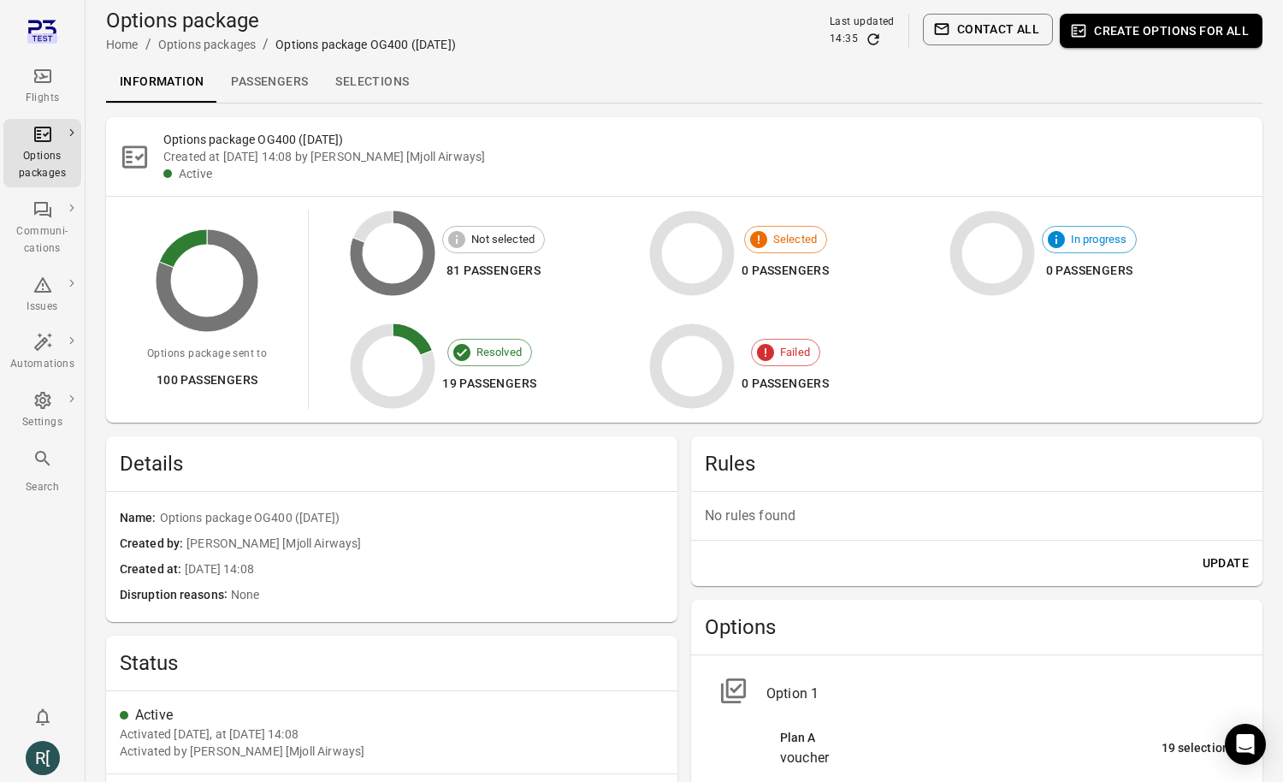
click at [273, 86] on link "Passengers" at bounding box center [269, 82] width 104 height 41
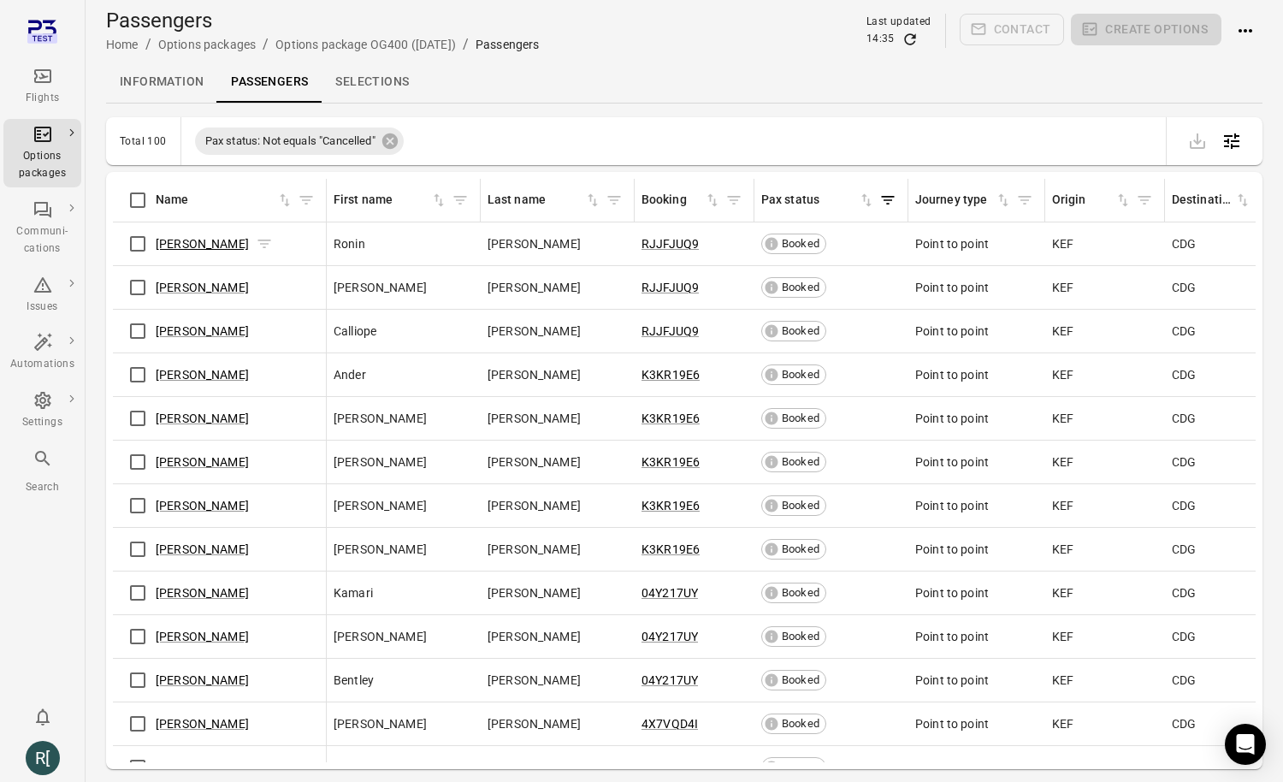
click at [194, 240] on link "Ronin Alvarado" at bounding box center [202, 244] width 93 height 14
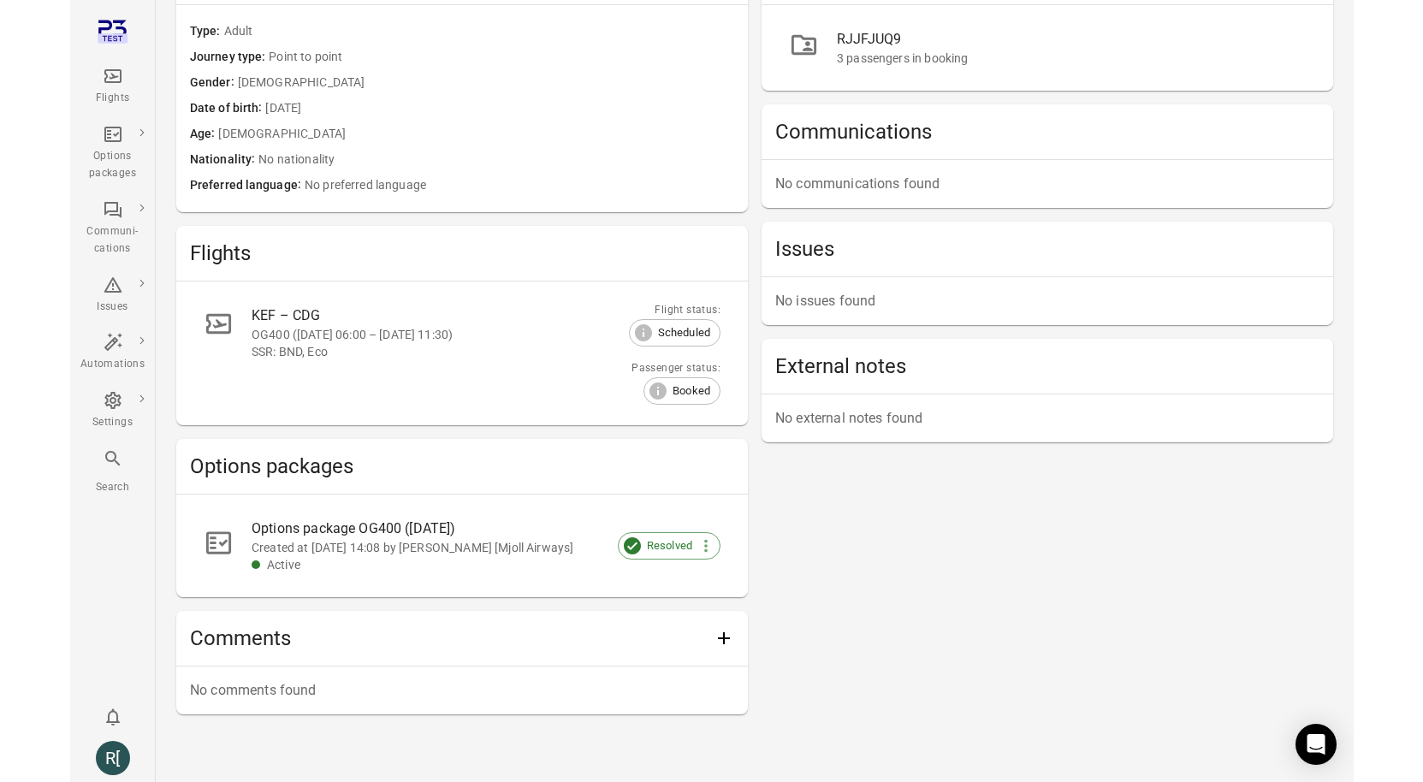
scroll to position [228, 0]
